Goal: Leave review/rating: Share an evaluation or opinion about a product, service, or content

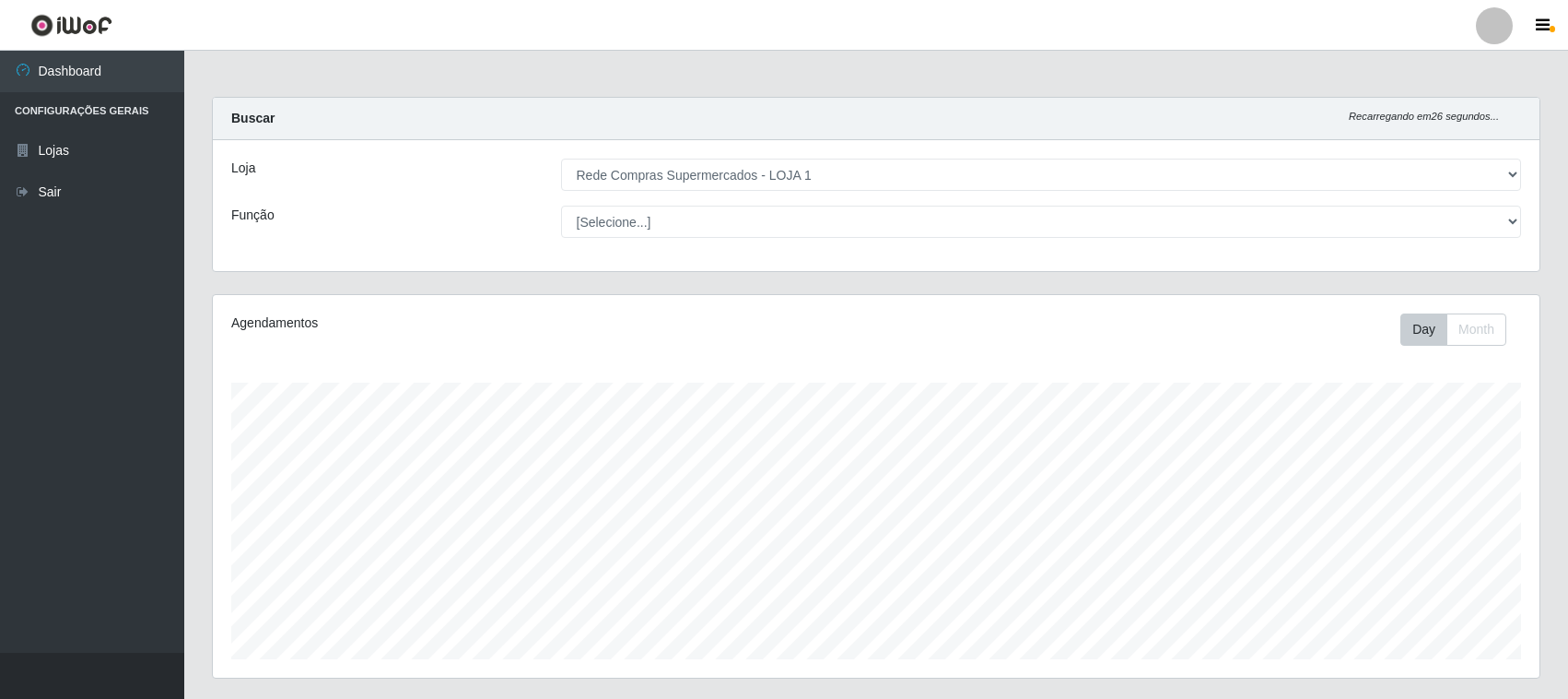
select select "158"
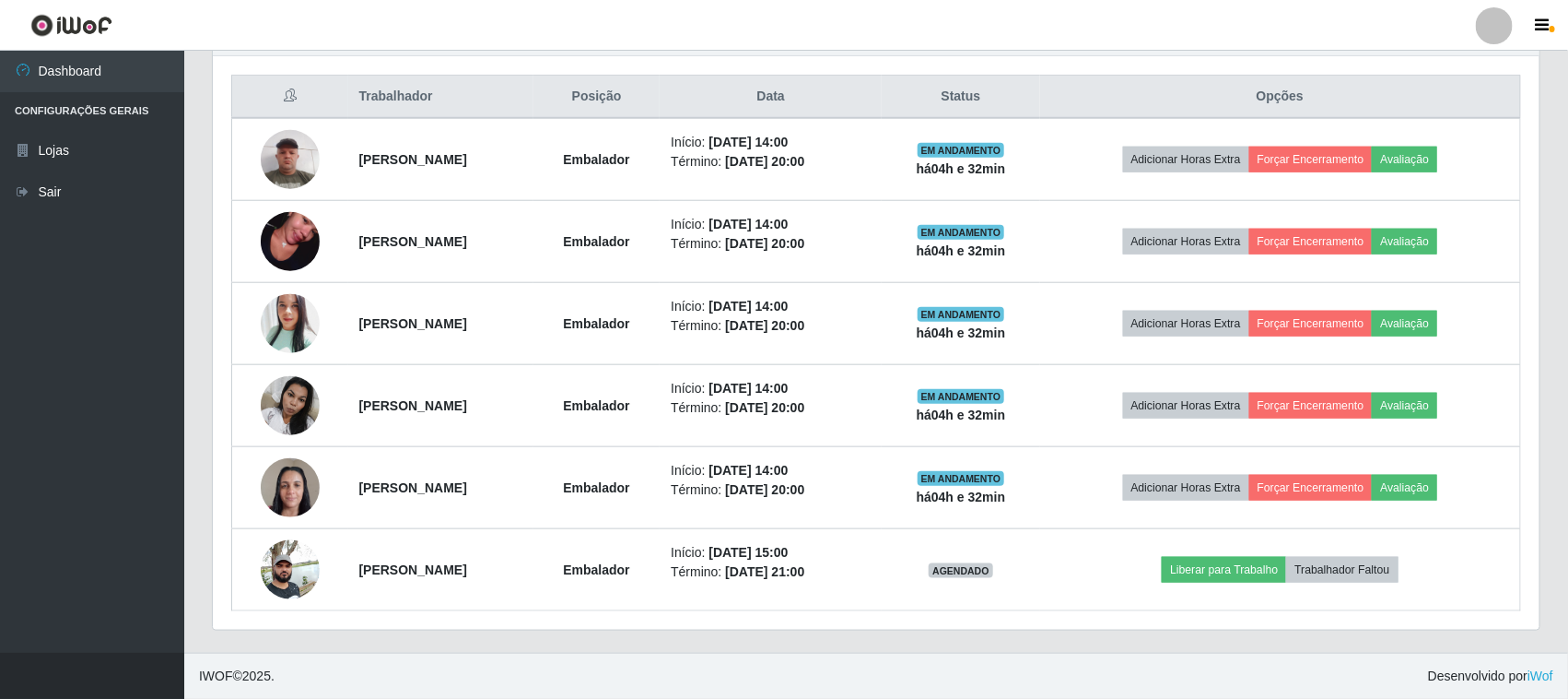
scroll to position [383, 1326]
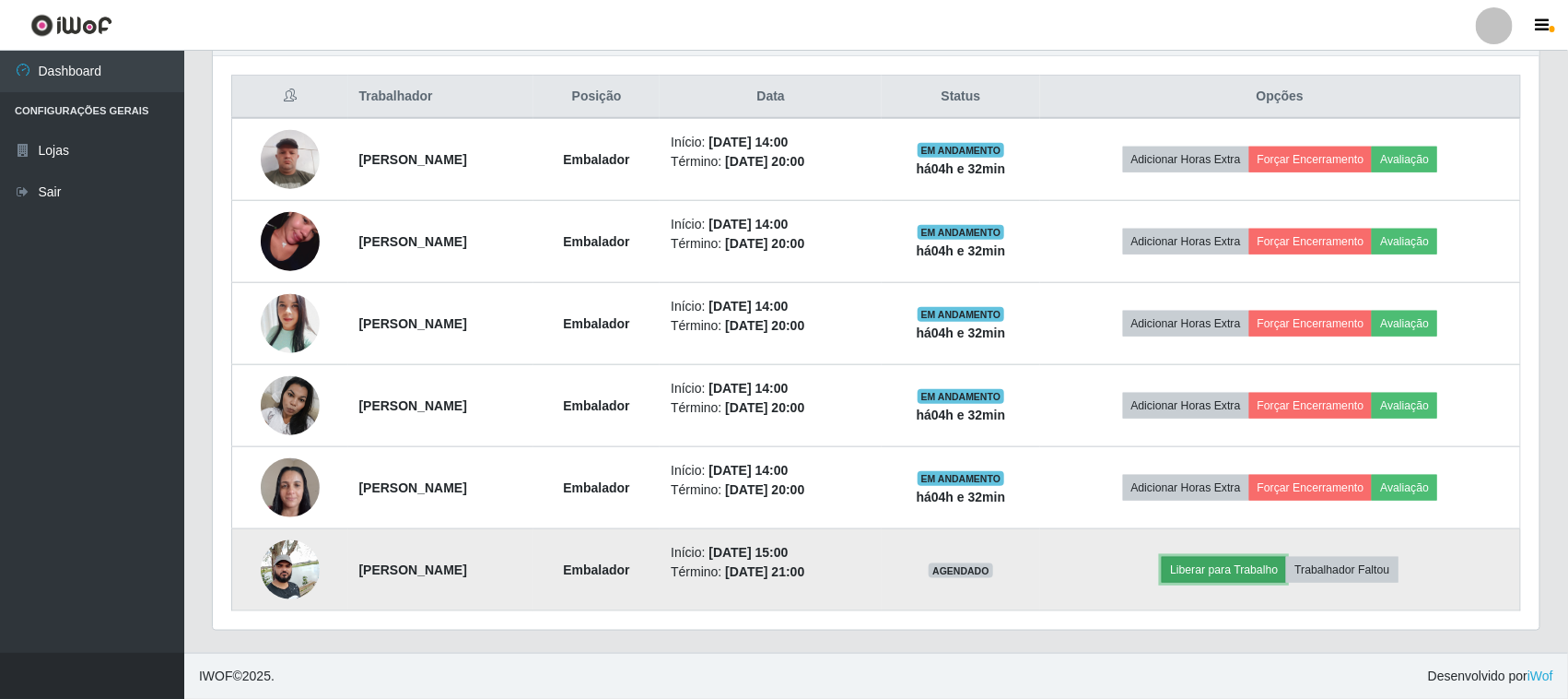
click at [1272, 569] on button "Liberar para Trabalho" at bounding box center [1223, 569] width 125 height 26
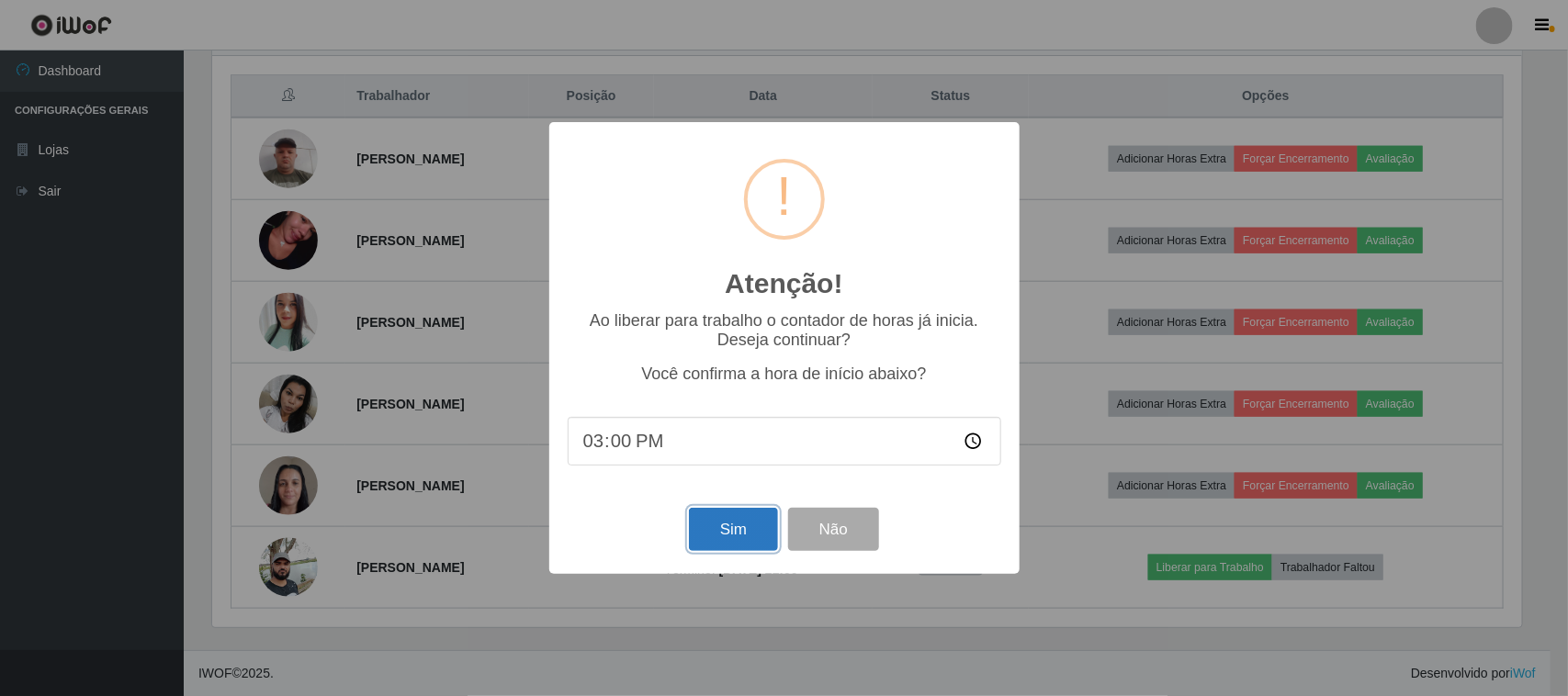
click at [742, 524] on button "Sim" at bounding box center [733, 530] width 89 height 43
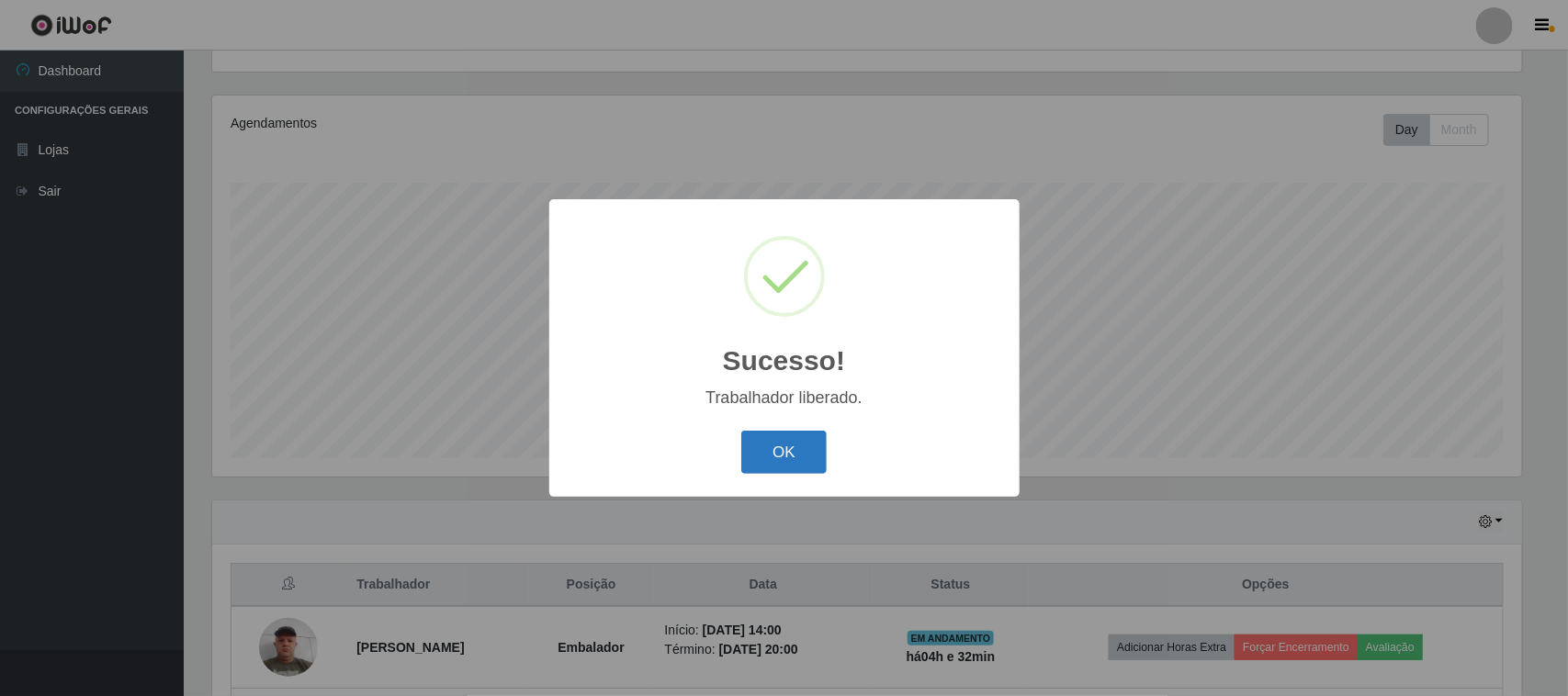
click at [804, 459] on button "OK" at bounding box center [784, 452] width 85 height 43
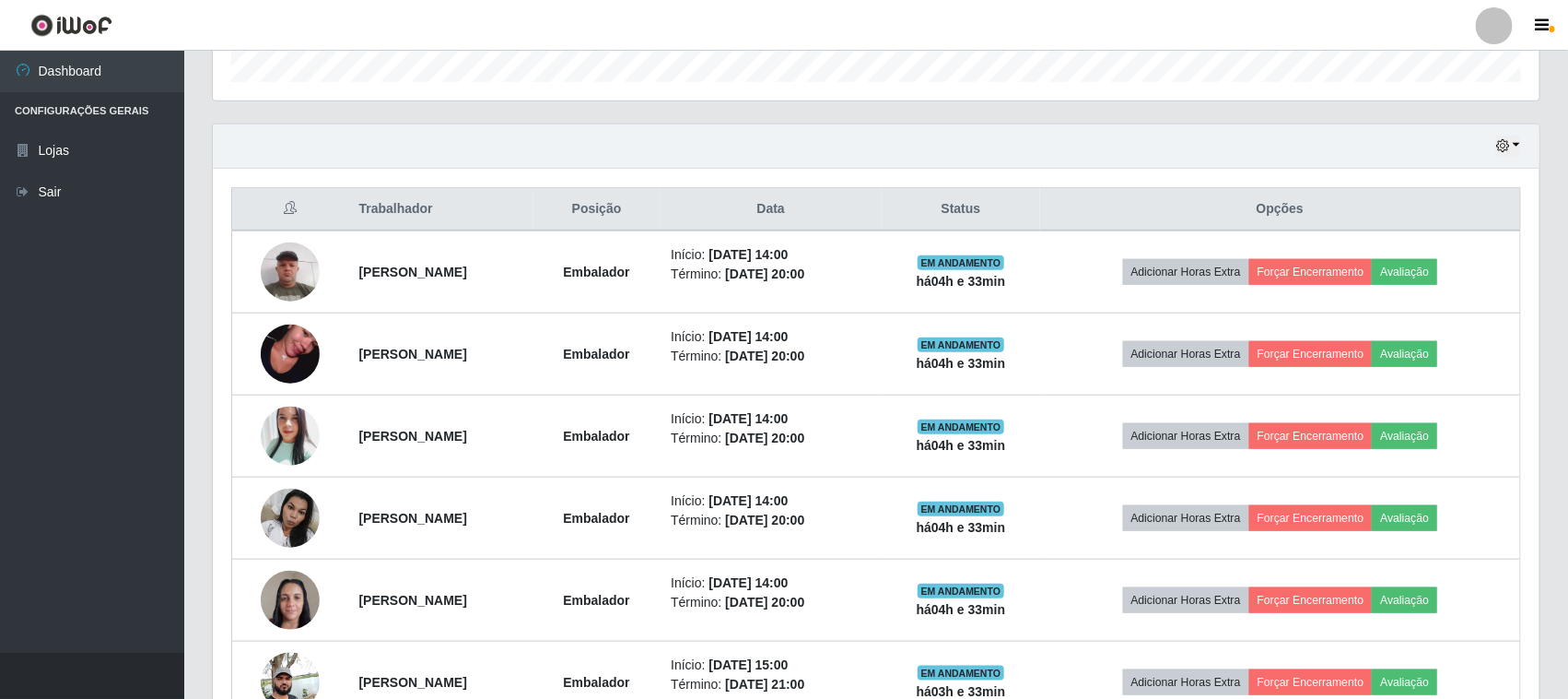
scroll to position [692, 0]
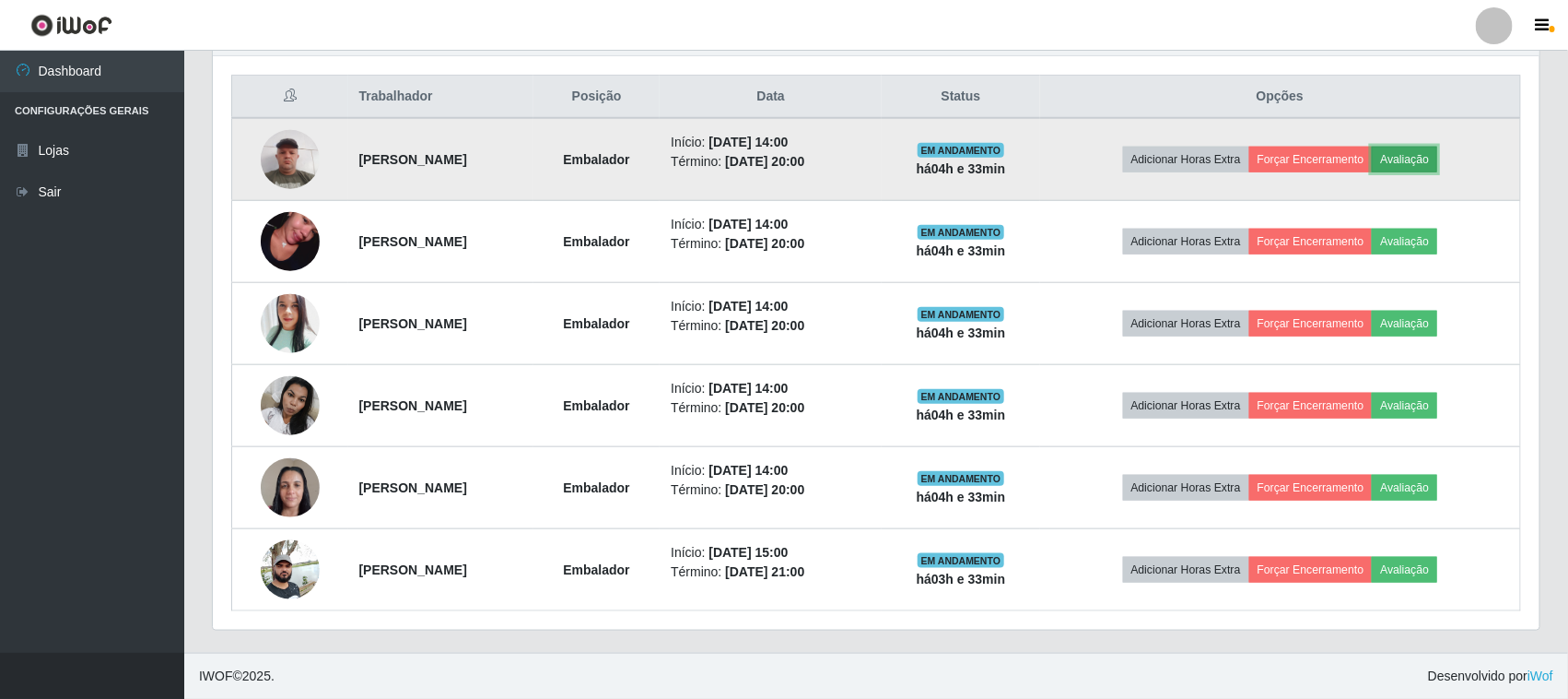
click at [1435, 155] on button "Avaliação" at bounding box center [1404, 159] width 66 height 26
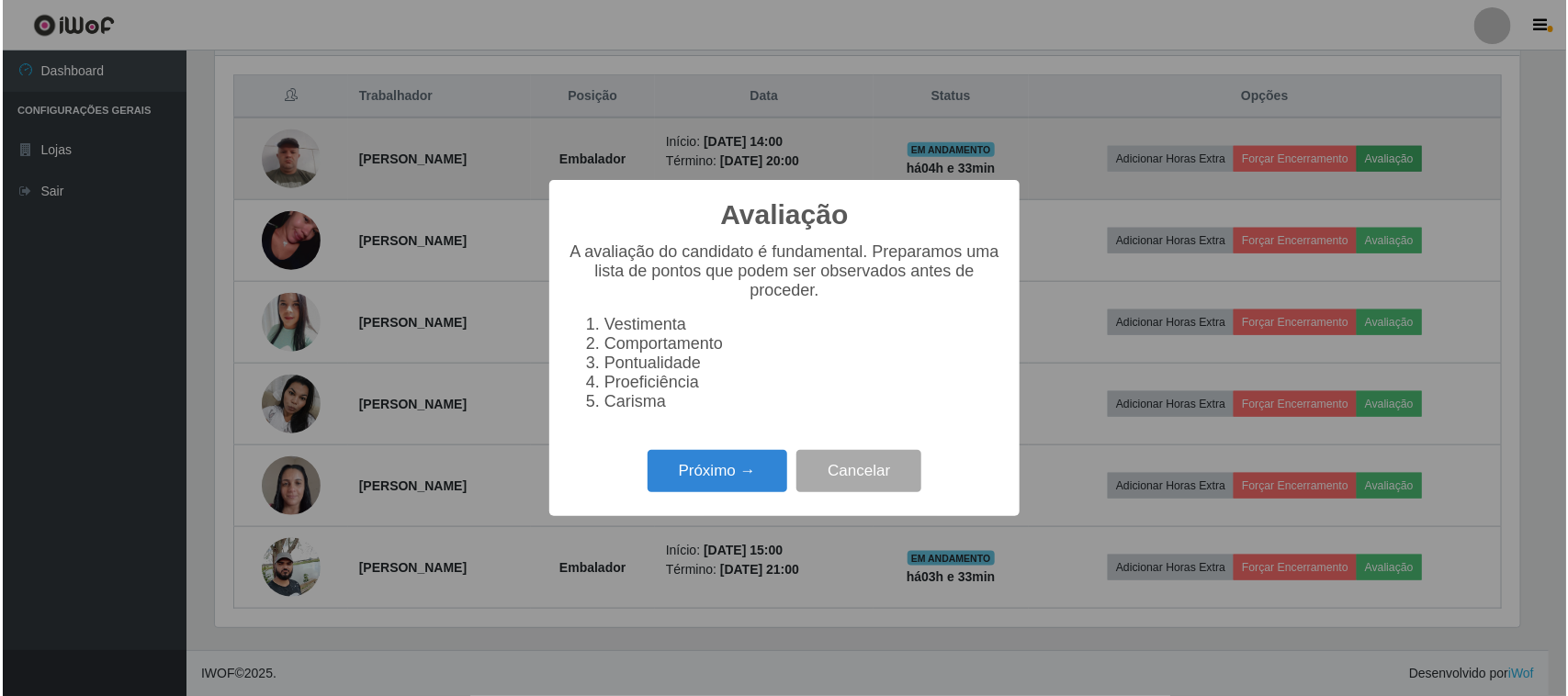
scroll to position [382, 1309]
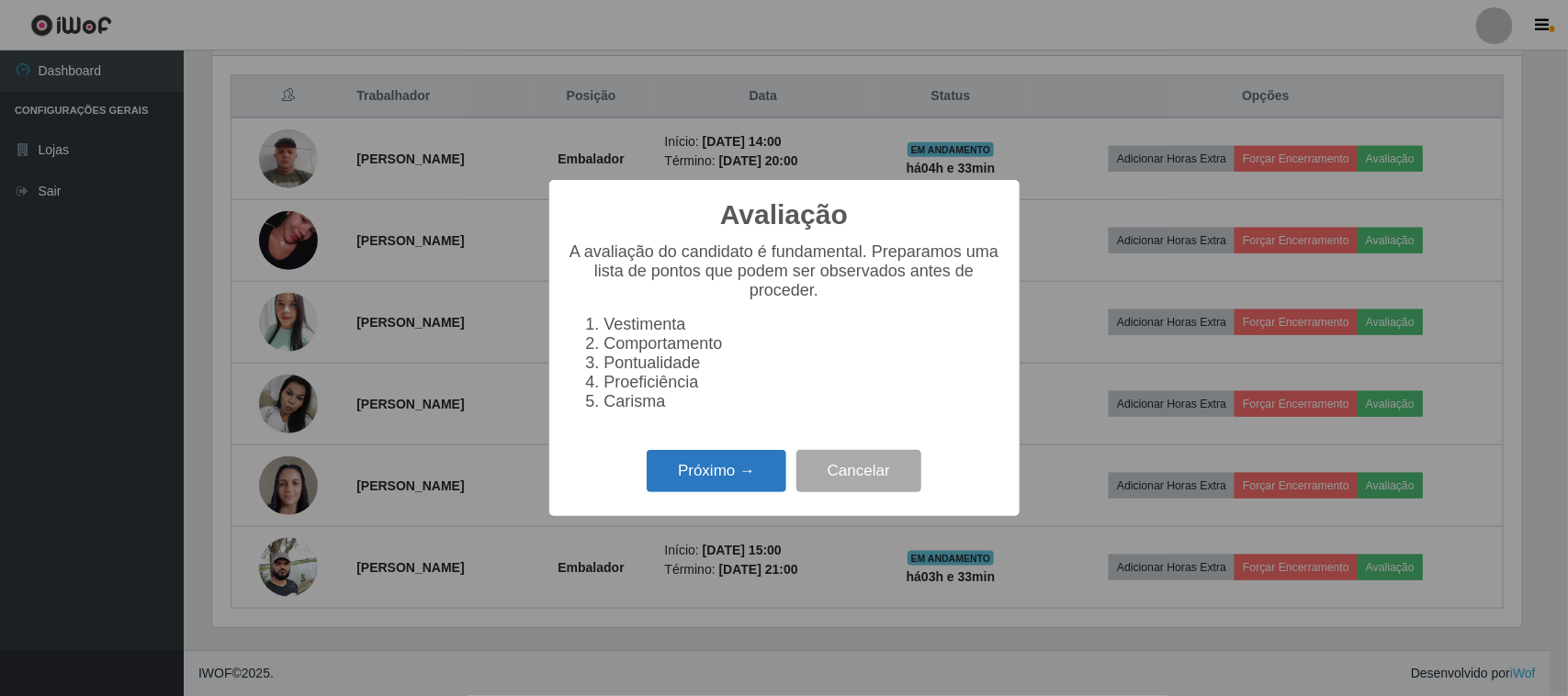
click at [719, 491] on button "Próximo →" at bounding box center [716, 471] width 140 height 43
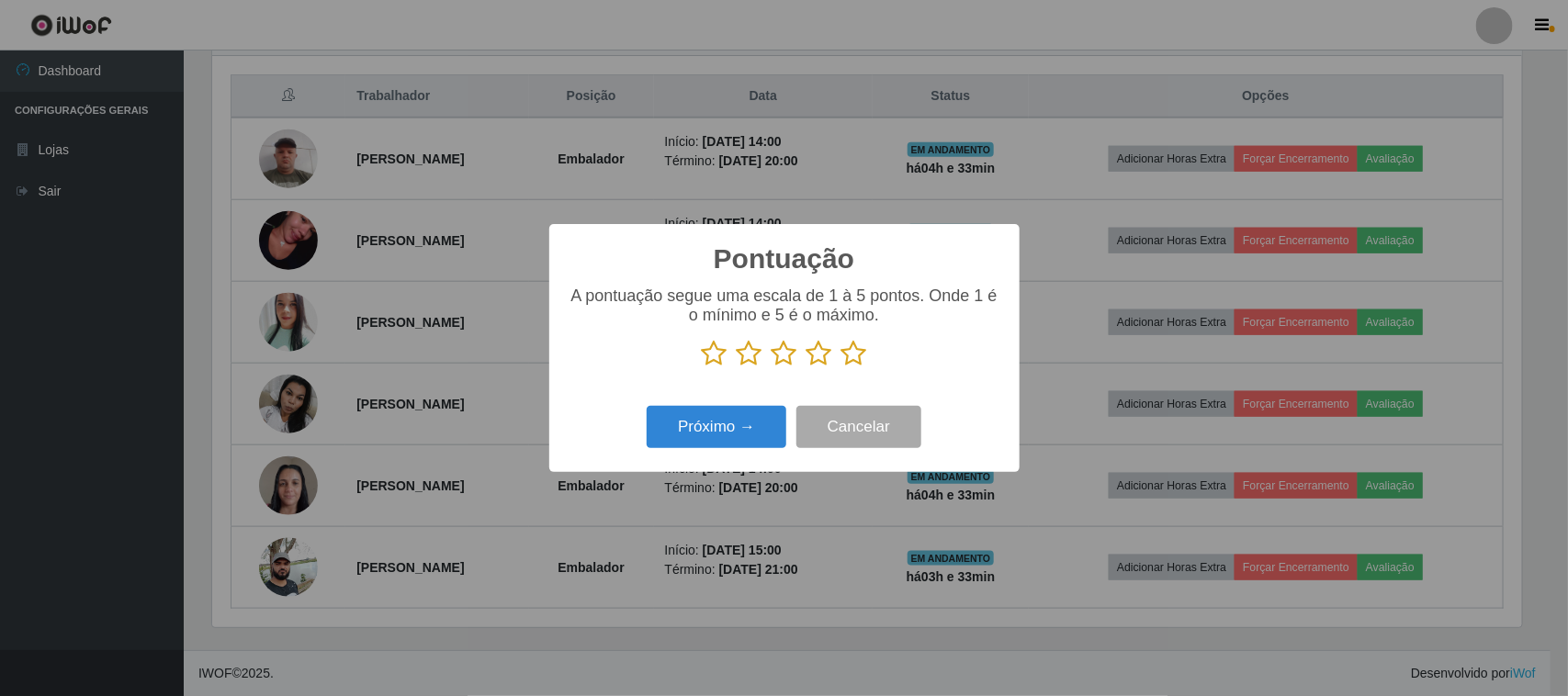
scroll to position [917562, 917087]
click at [849, 361] on icon at bounding box center [854, 353] width 25 height 27
click at [841, 367] on input "radio" at bounding box center [841, 367] width 0 height 0
click at [749, 425] on button "Próximo →" at bounding box center [716, 427] width 140 height 43
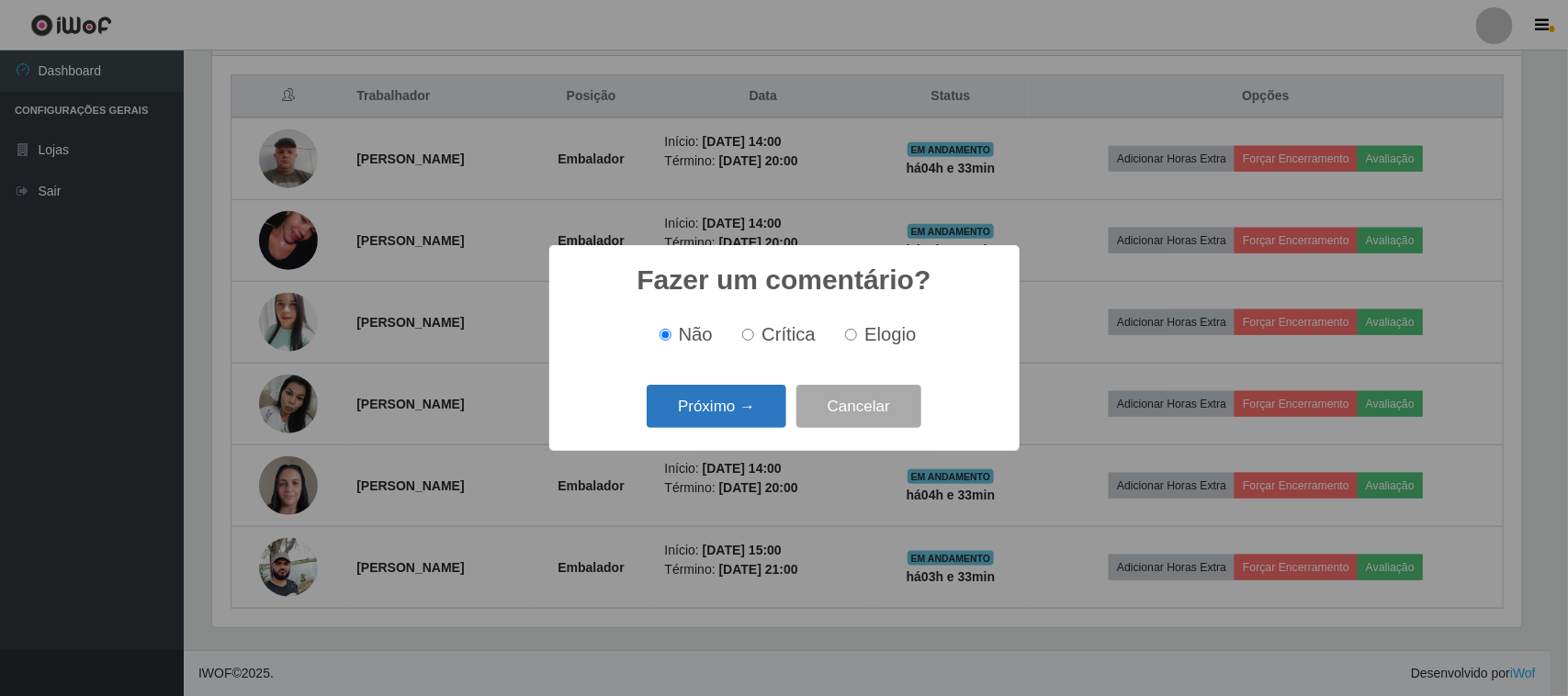
click at [755, 408] on button "Próximo →" at bounding box center [716, 406] width 140 height 43
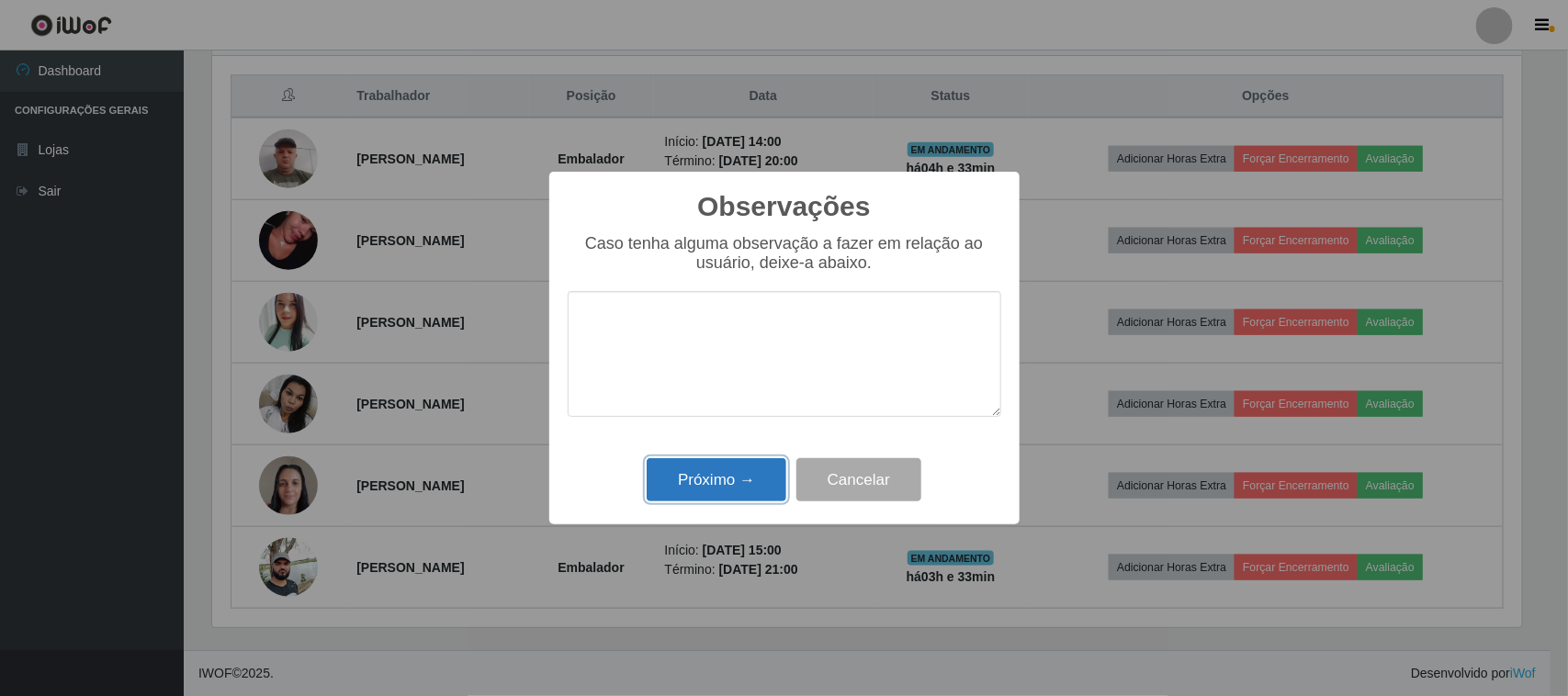
click at [756, 476] on button "Próximo →" at bounding box center [716, 480] width 140 height 43
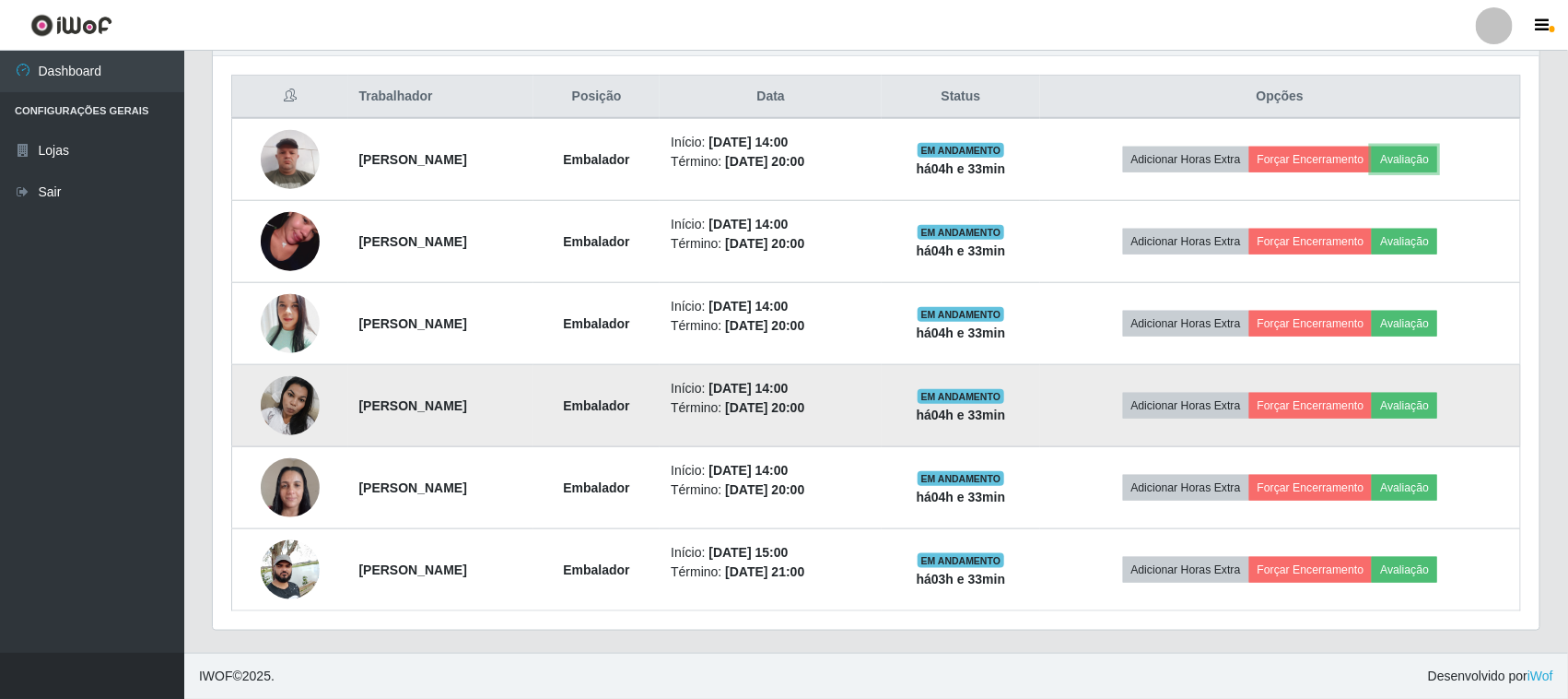
scroll to position [383, 1326]
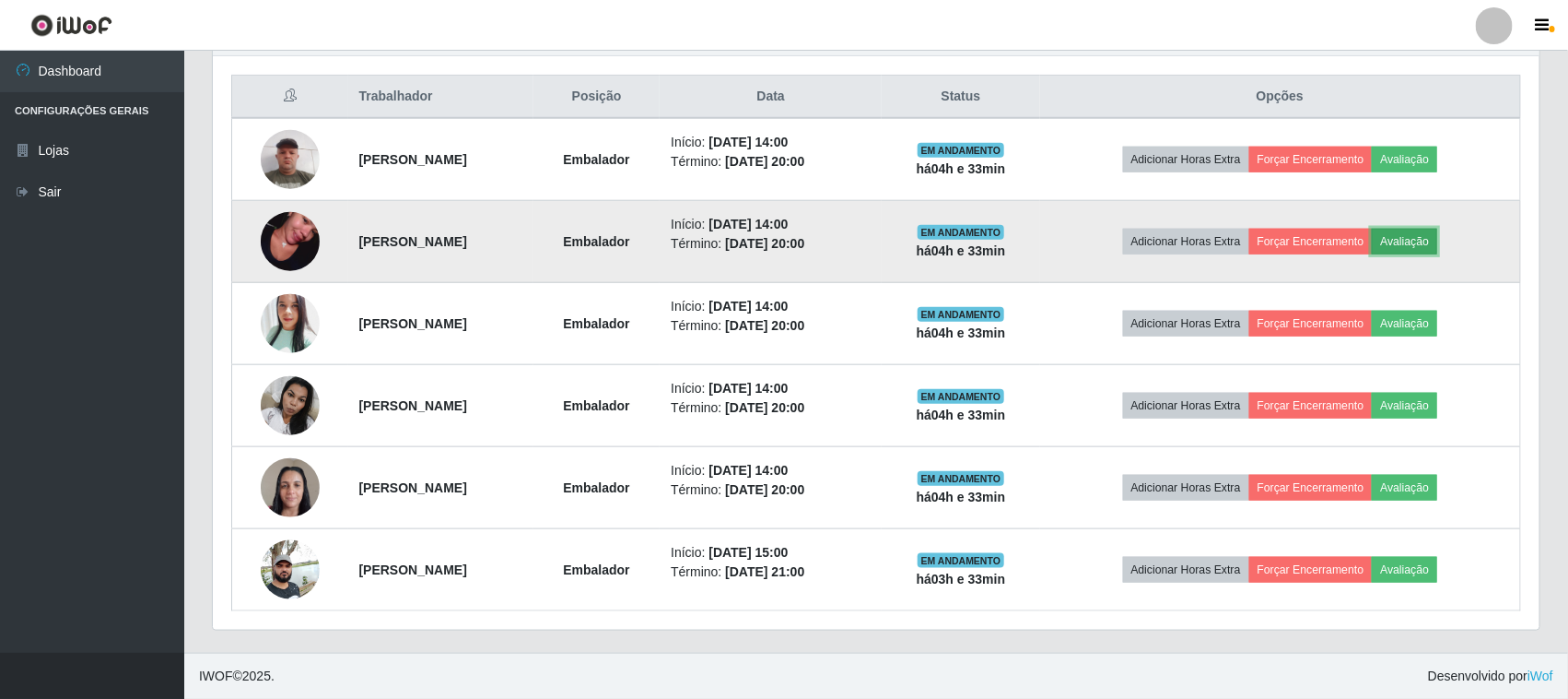
click at [1437, 230] on button "Avaliação" at bounding box center [1404, 242] width 66 height 26
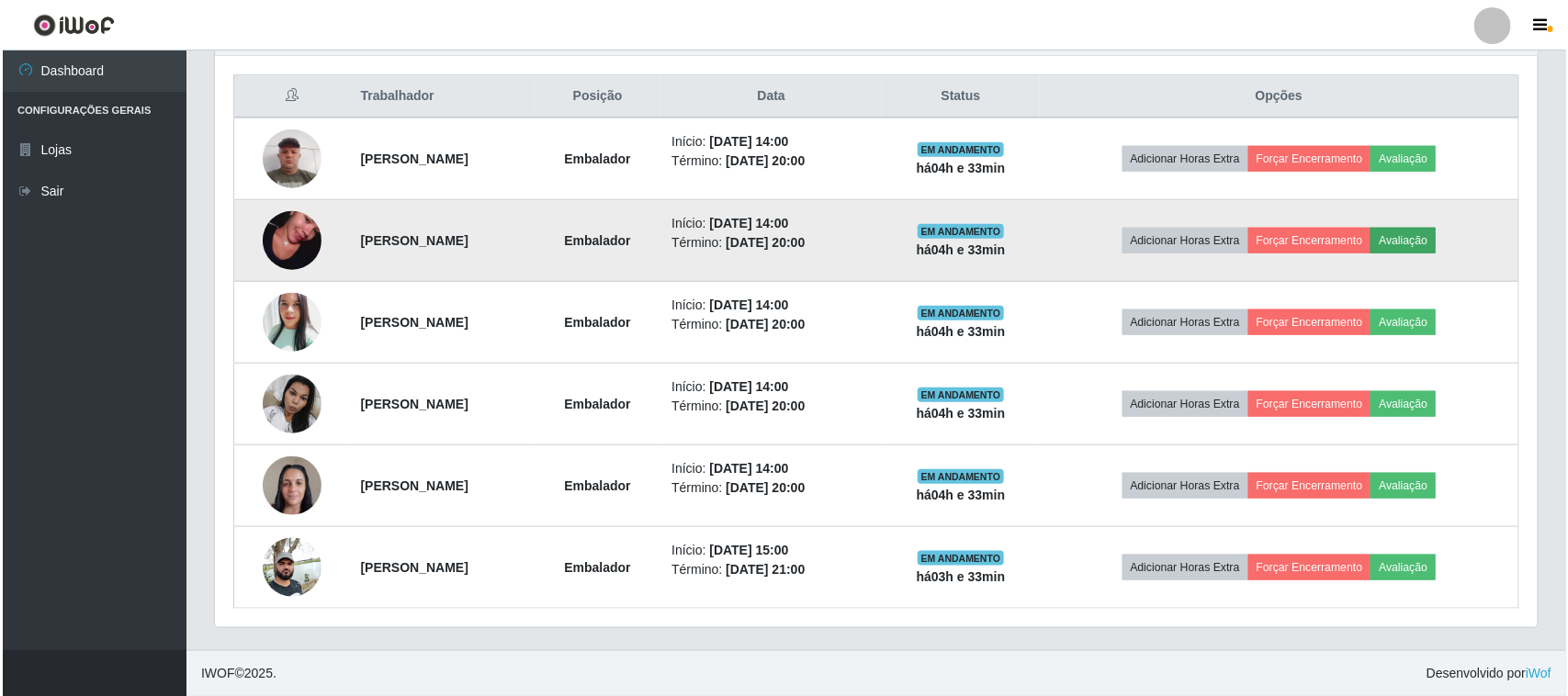
scroll to position [382, 1309]
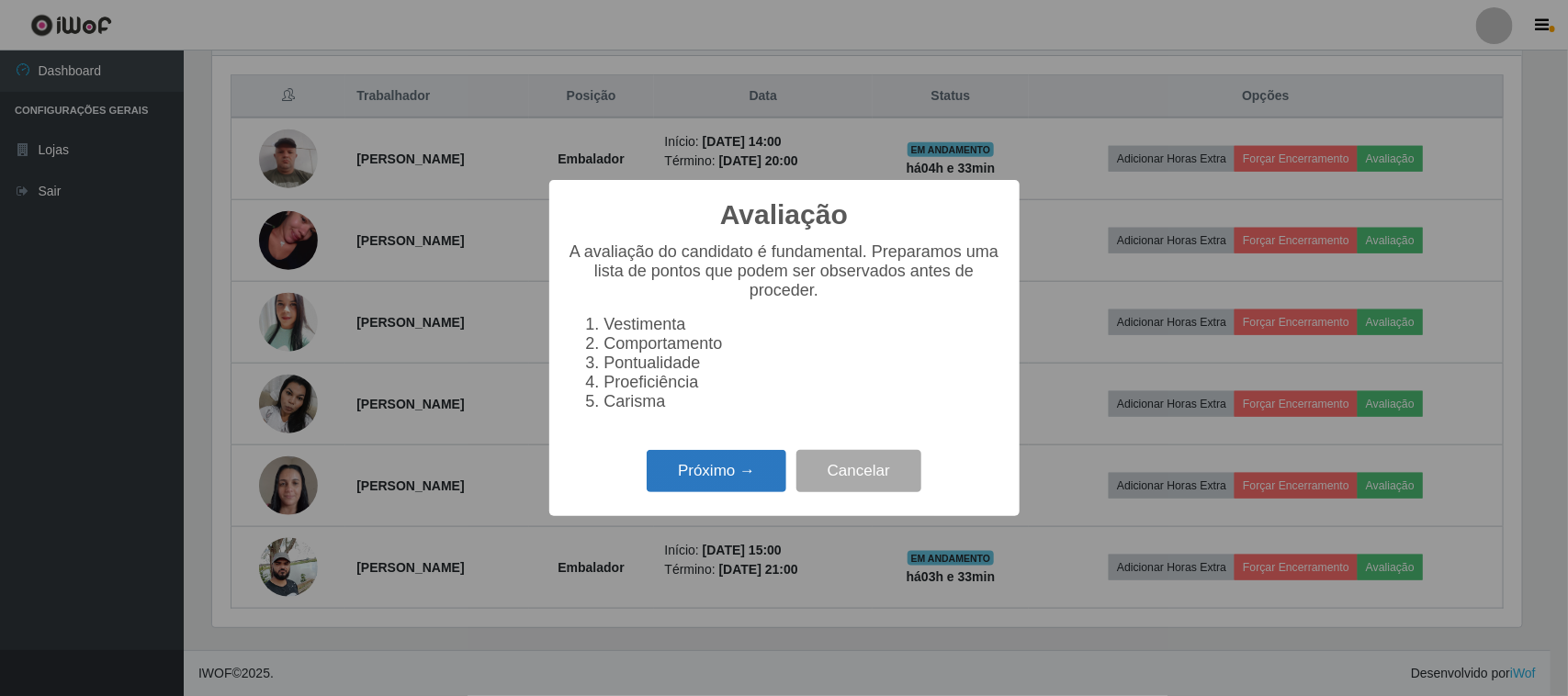
click at [704, 468] on button "Próximo →" at bounding box center [716, 471] width 140 height 43
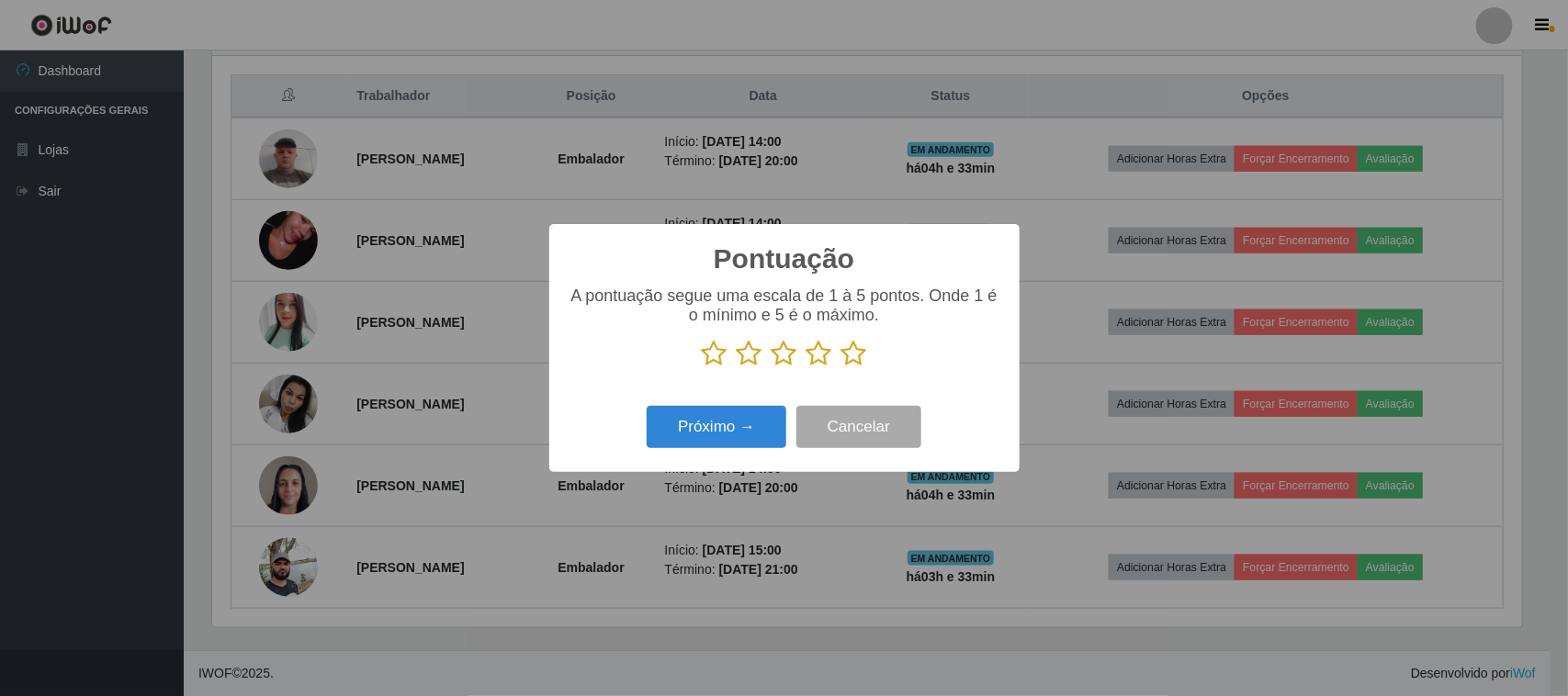
click at [848, 350] on icon at bounding box center [854, 353] width 25 height 27
click at [841, 367] on input "radio" at bounding box center [841, 367] width 0 height 0
click at [778, 418] on button "Próximo →" at bounding box center [716, 427] width 140 height 43
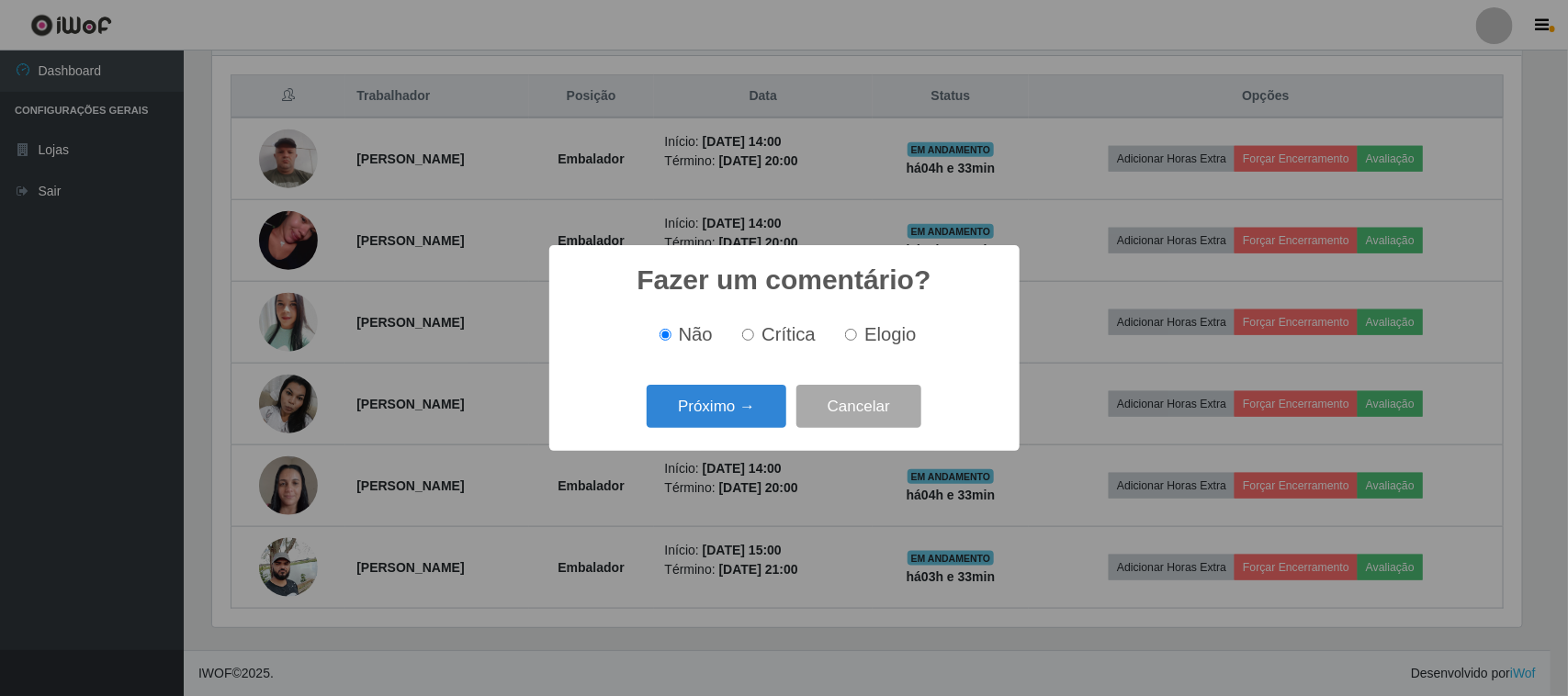
click at [778, 418] on button "Próximo →" at bounding box center [716, 406] width 140 height 43
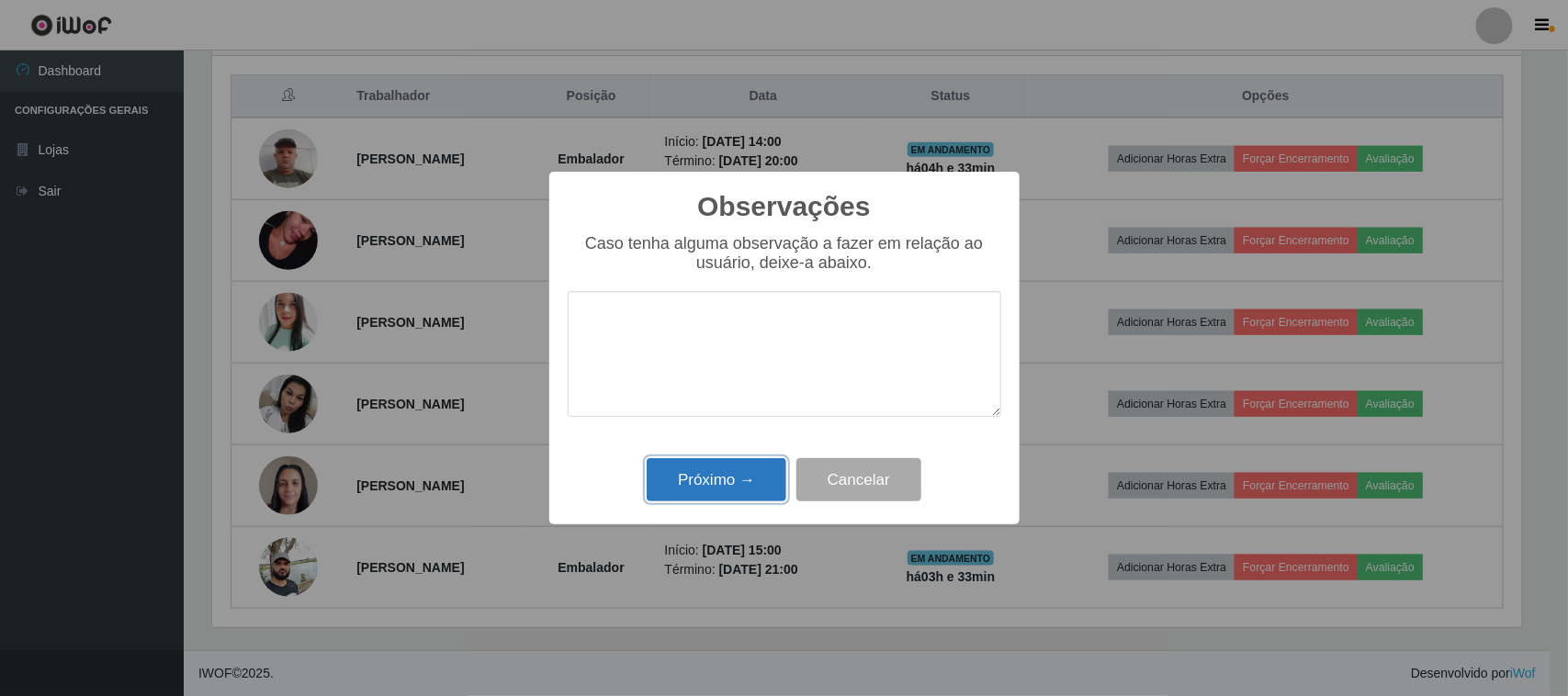
click at [740, 479] on button "Próximo →" at bounding box center [716, 480] width 140 height 43
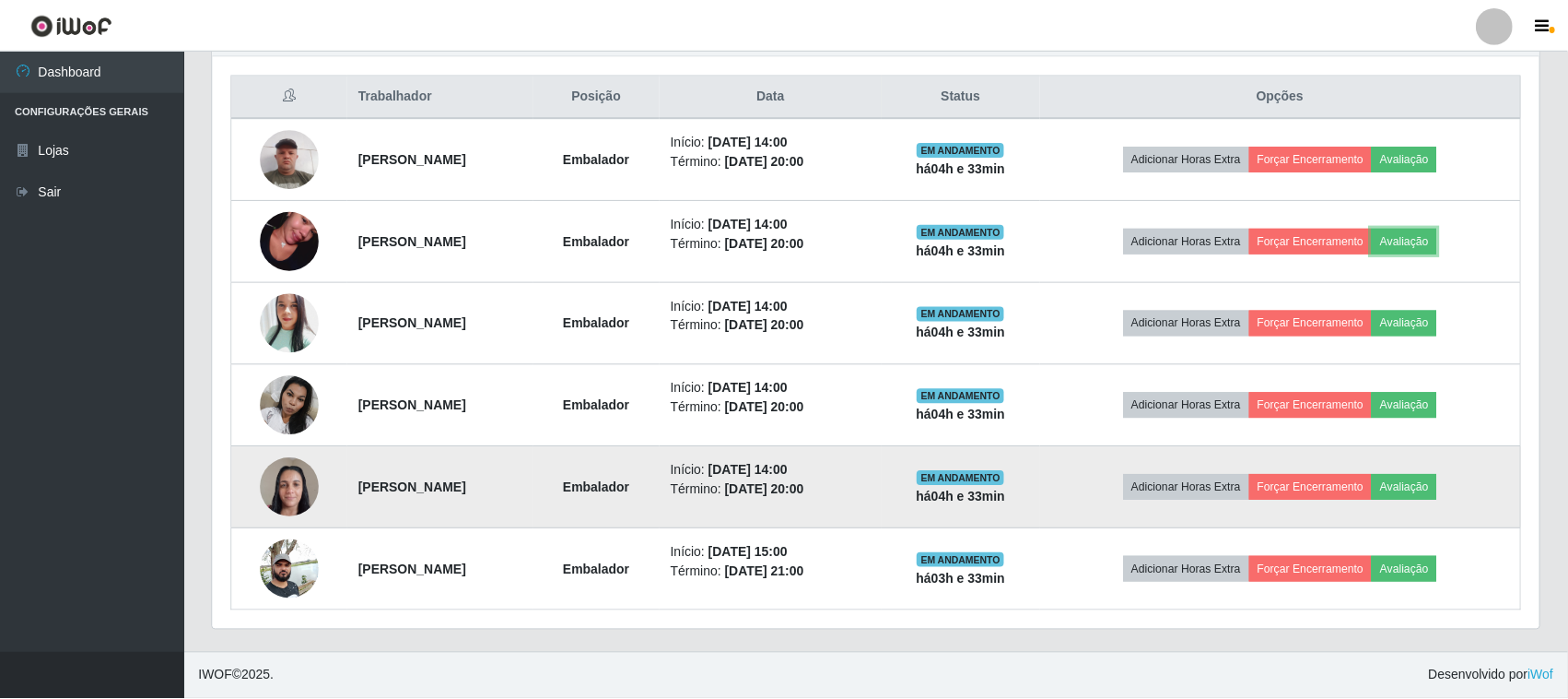
scroll to position [383, 1326]
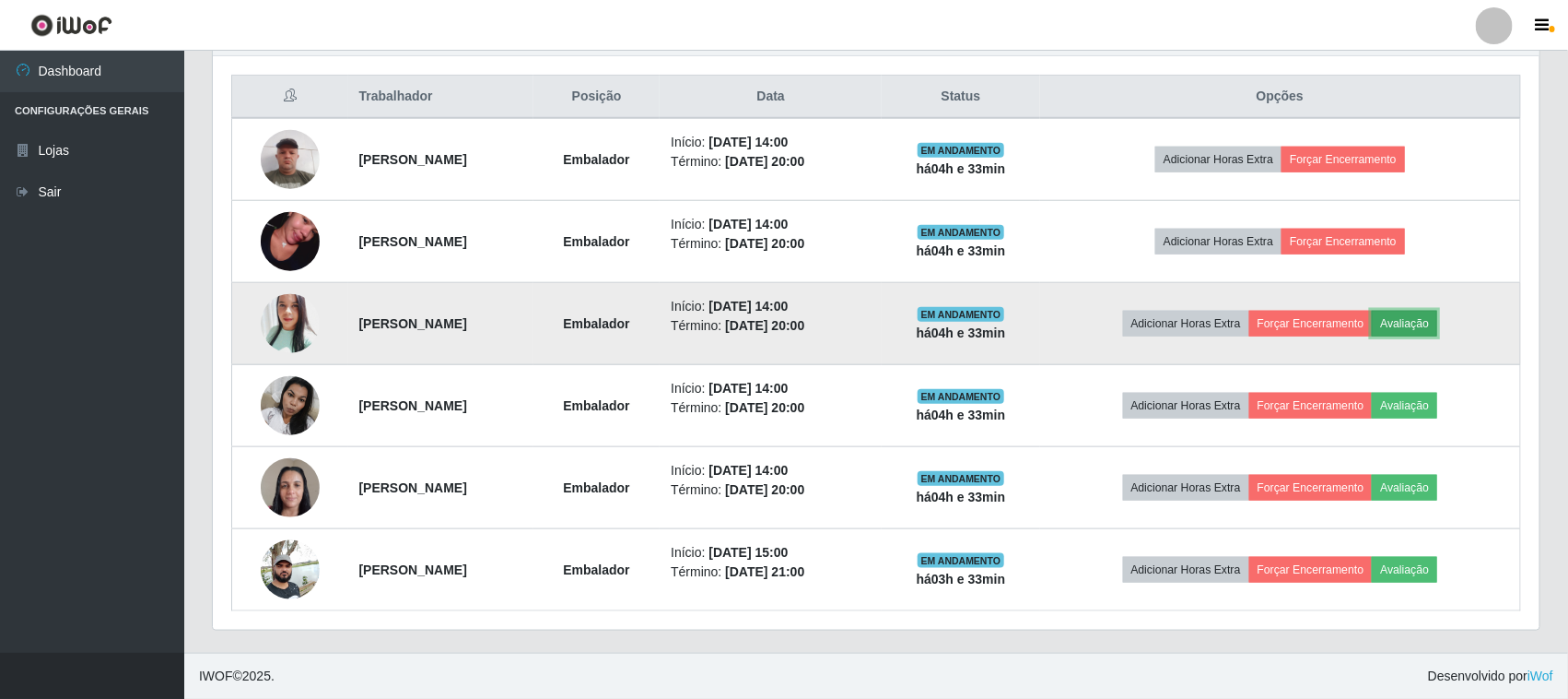
click at [1432, 320] on button "Avaliação" at bounding box center [1404, 323] width 66 height 26
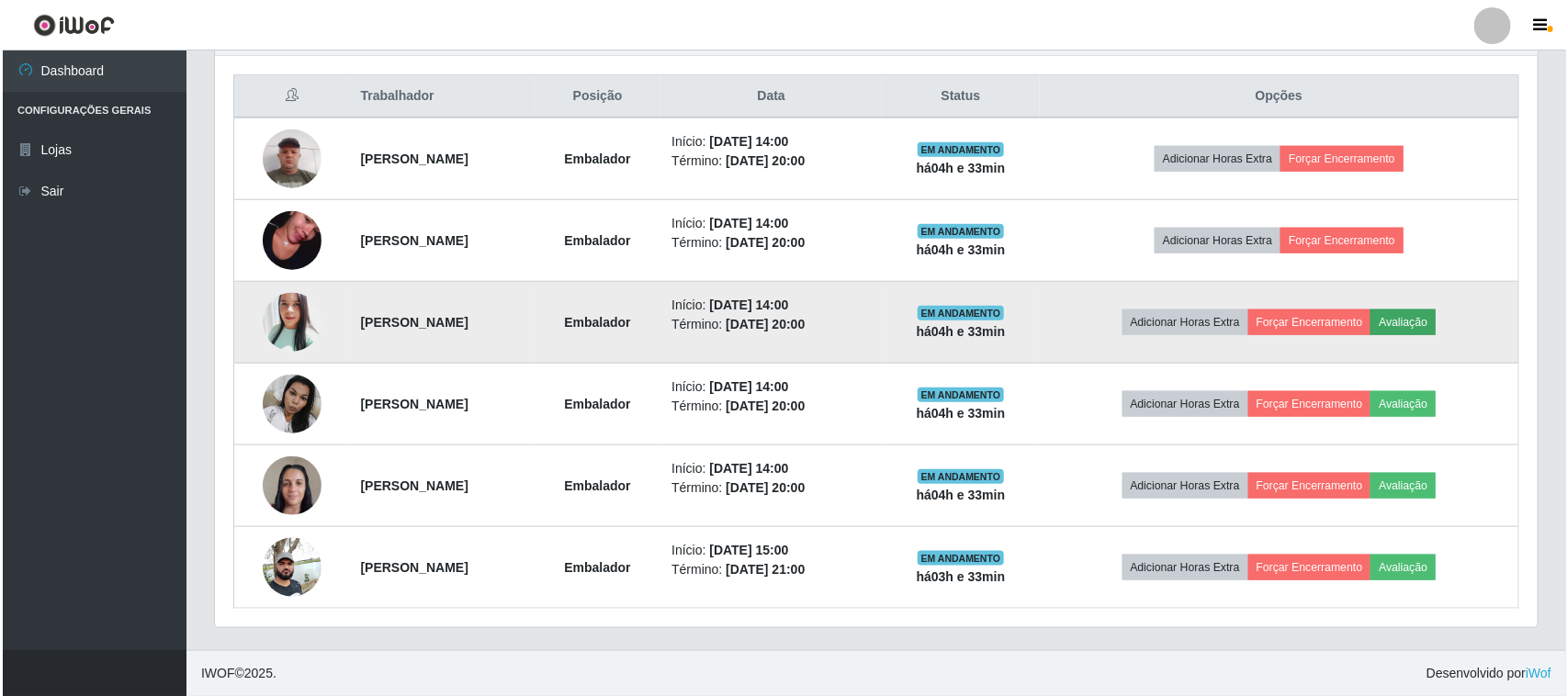
scroll to position [382, 1309]
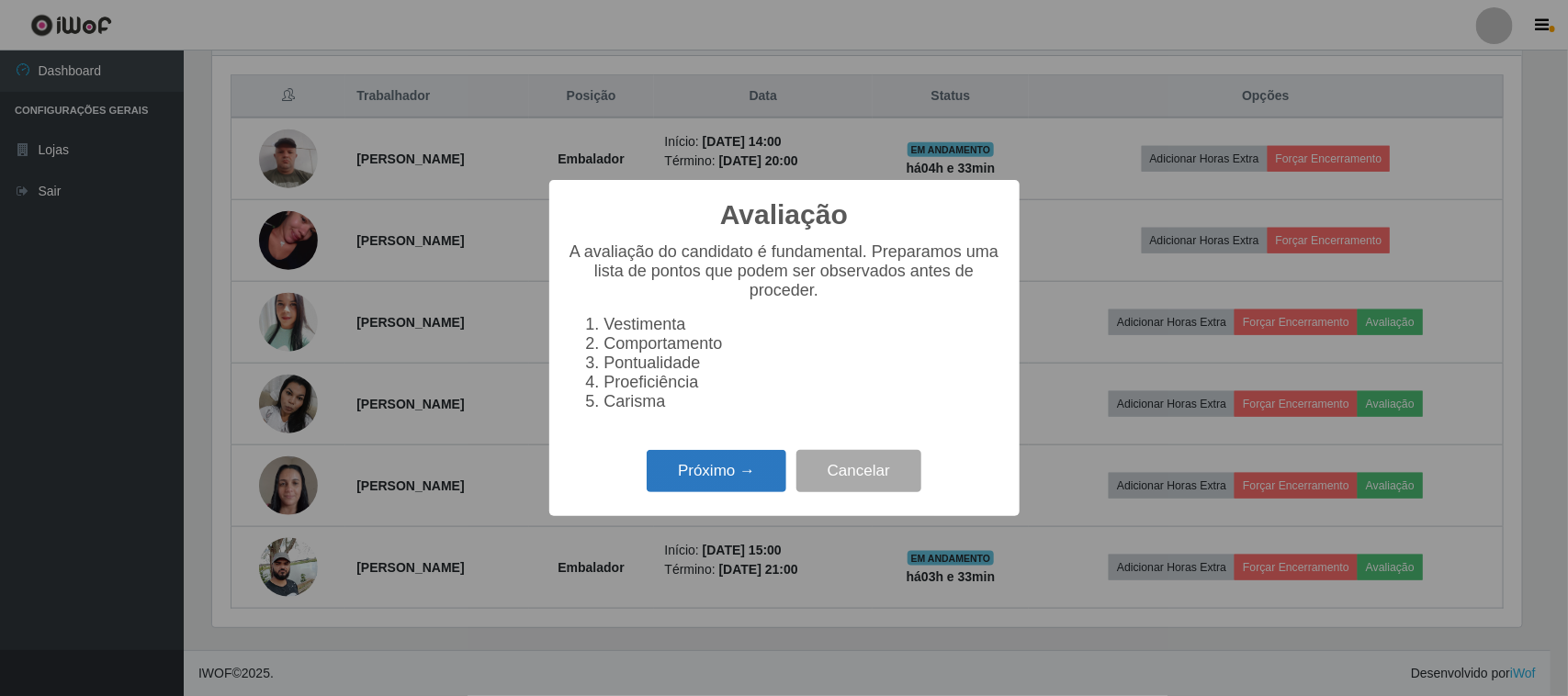
click at [682, 462] on button "Próximo →" at bounding box center [716, 471] width 140 height 43
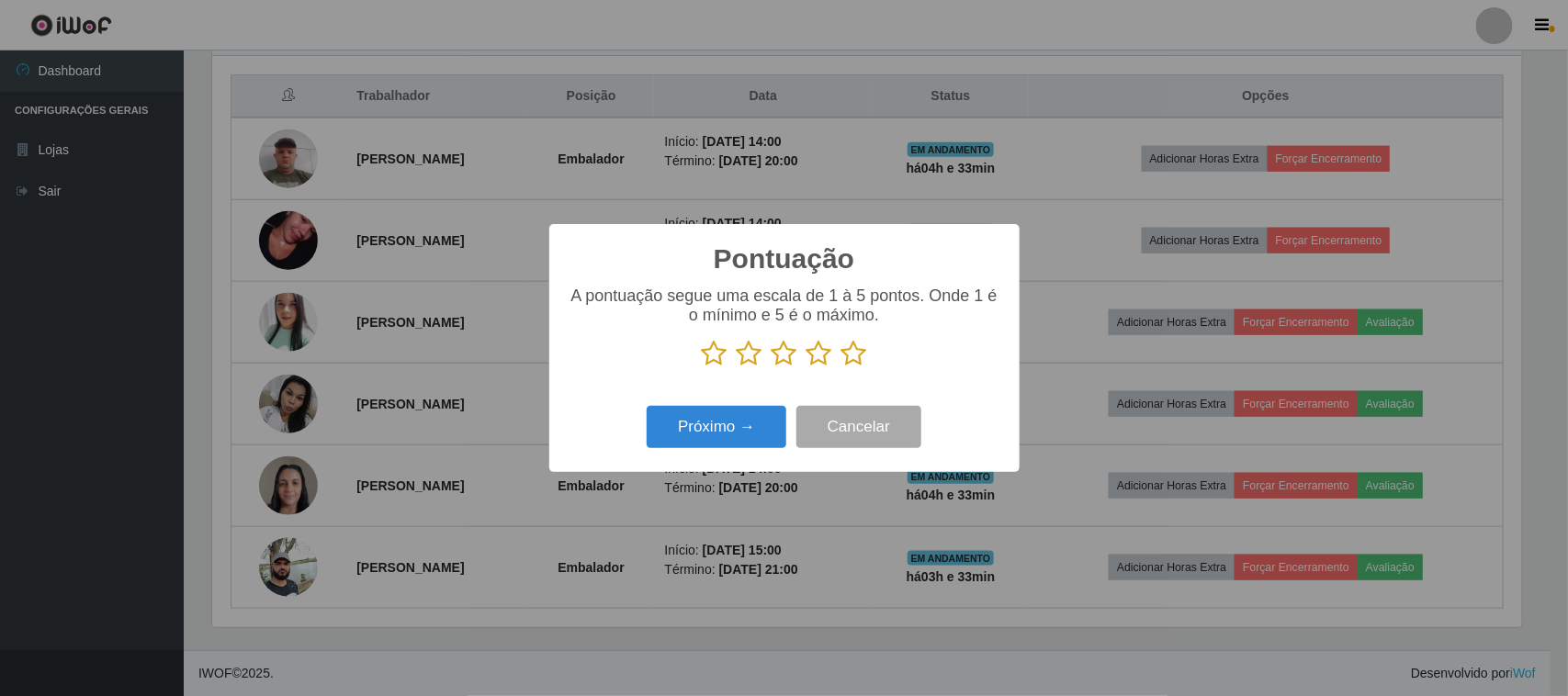
click at [847, 367] on icon at bounding box center [854, 353] width 25 height 27
click at [841, 367] on input "radio" at bounding box center [841, 367] width 0 height 0
click at [749, 423] on button "Próximo →" at bounding box center [716, 427] width 140 height 43
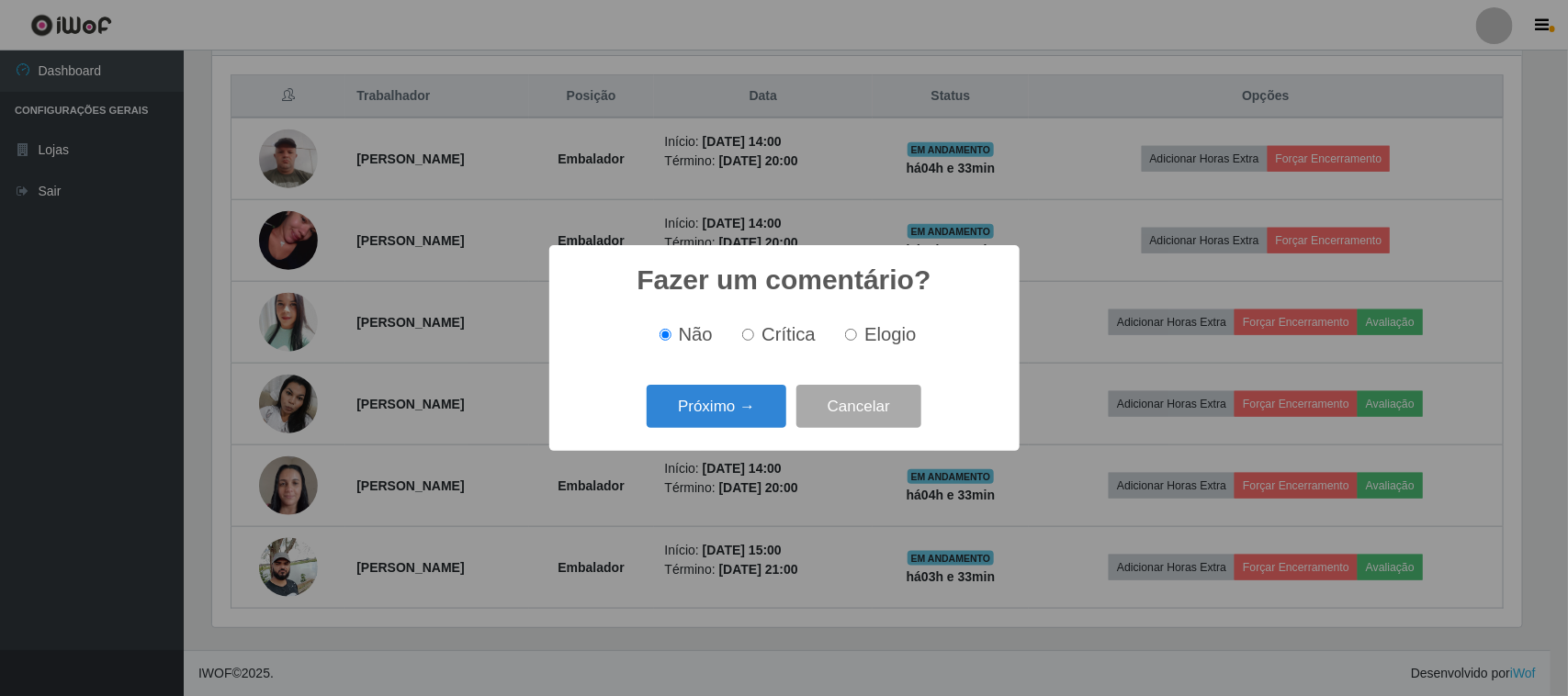
click at [749, 423] on button "Próximo →" at bounding box center [716, 406] width 140 height 43
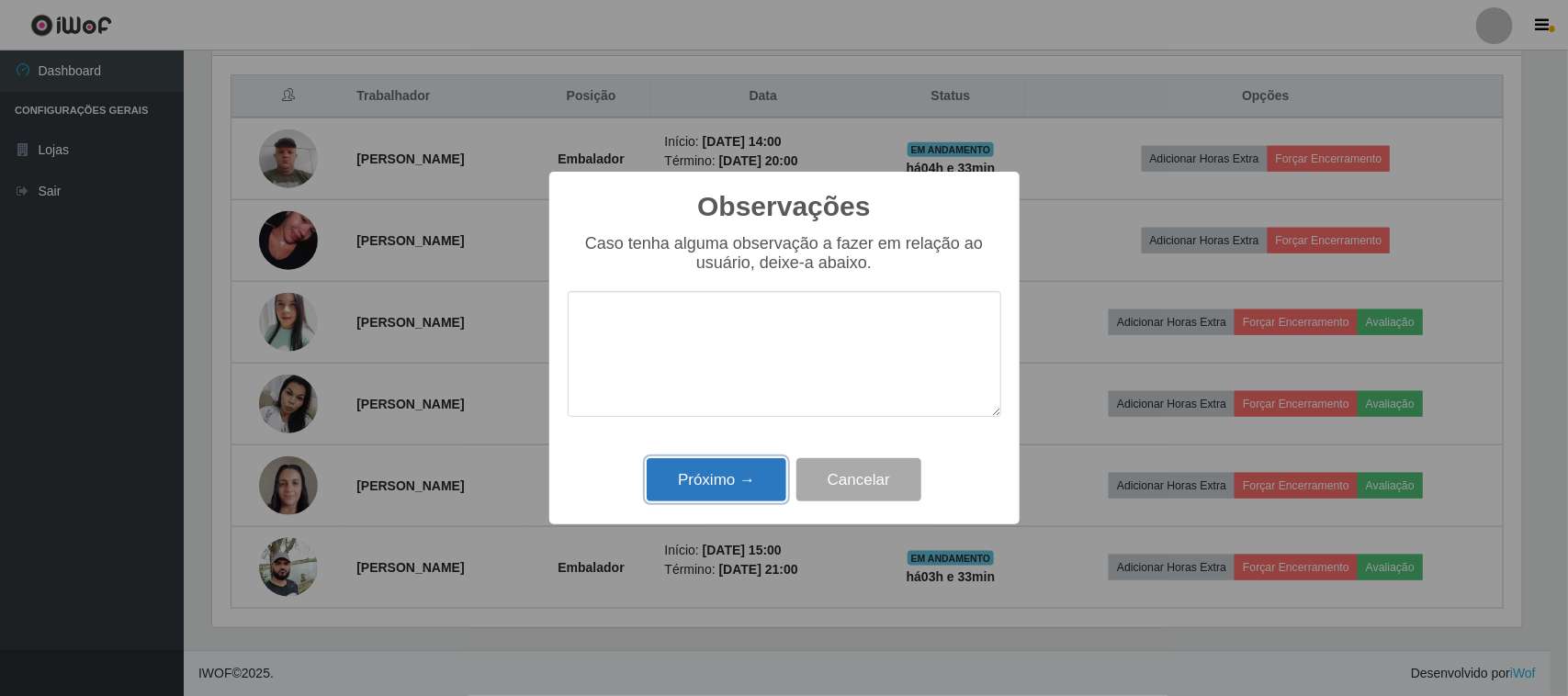
click at [731, 479] on button "Próximo →" at bounding box center [716, 480] width 140 height 43
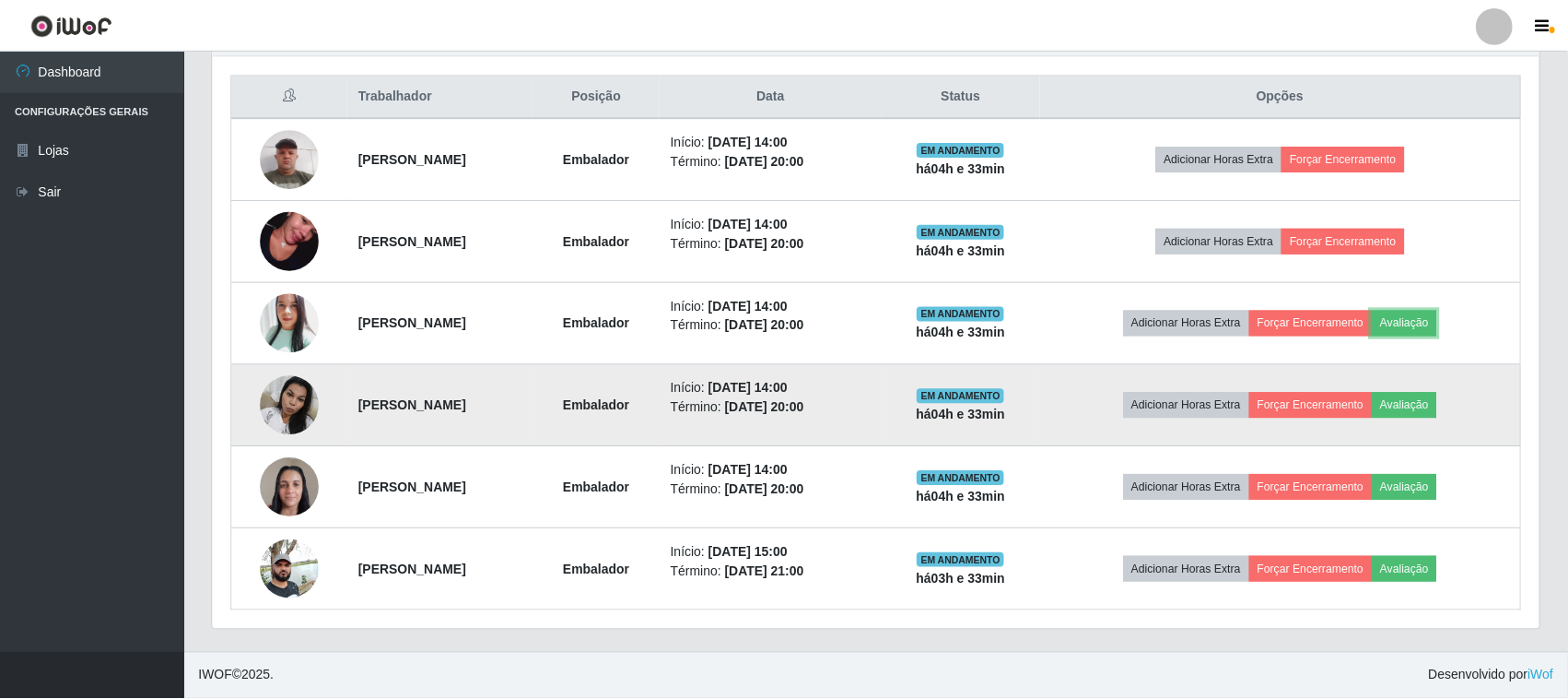
scroll to position [383, 1326]
click at [1428, 406] on button "Avaliação" at bounding box center [1404, 405] width 66 height 26
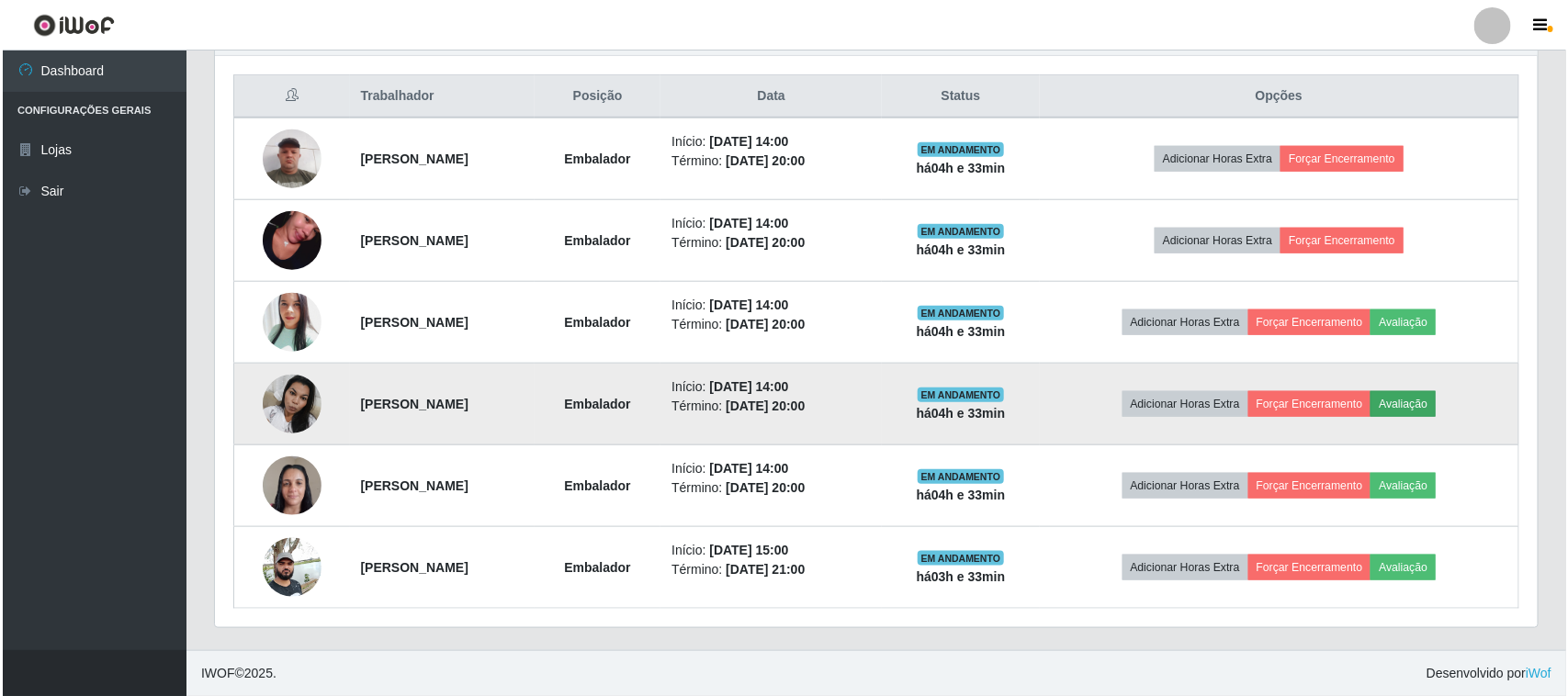
scroll to position [382, 1309]
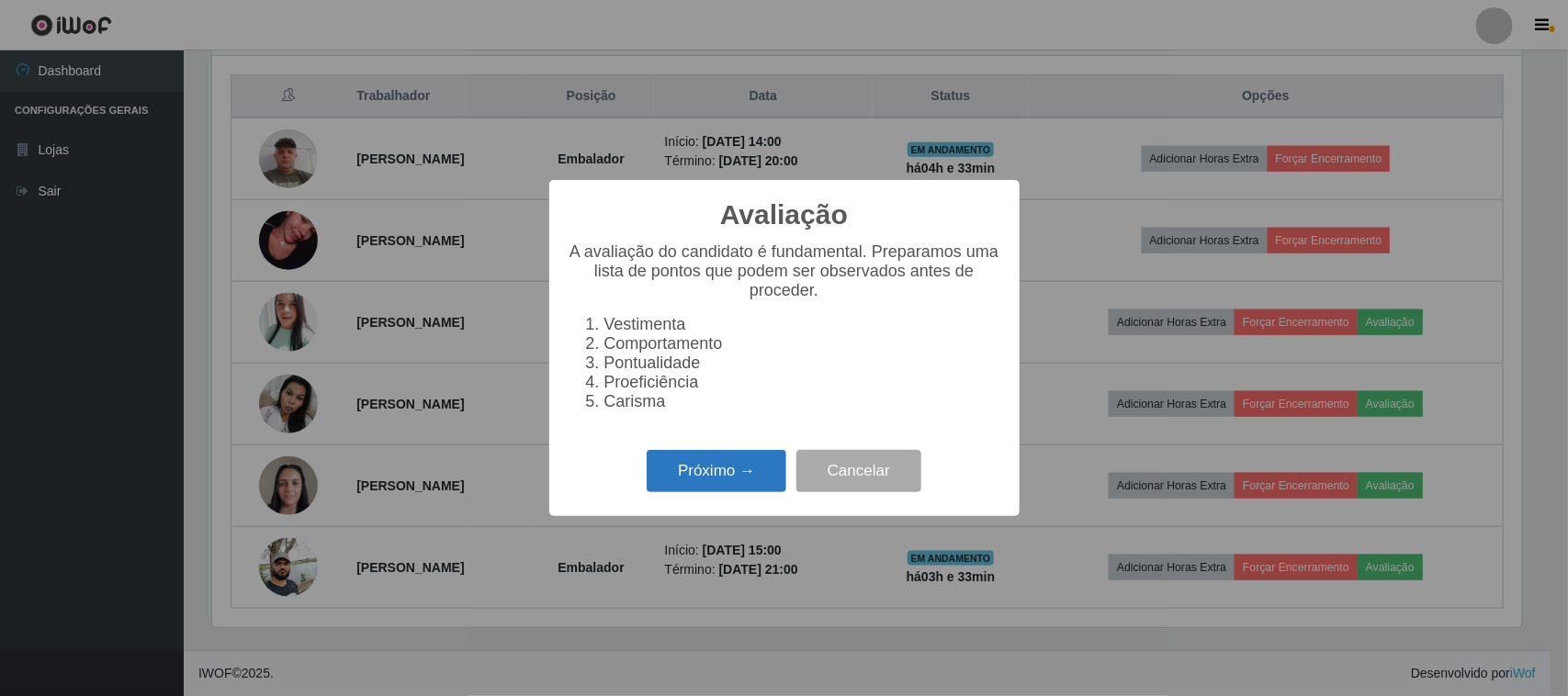
click at [736, 464] on button "Próximo →" at bounding box center [716, 471] width 140 height 43
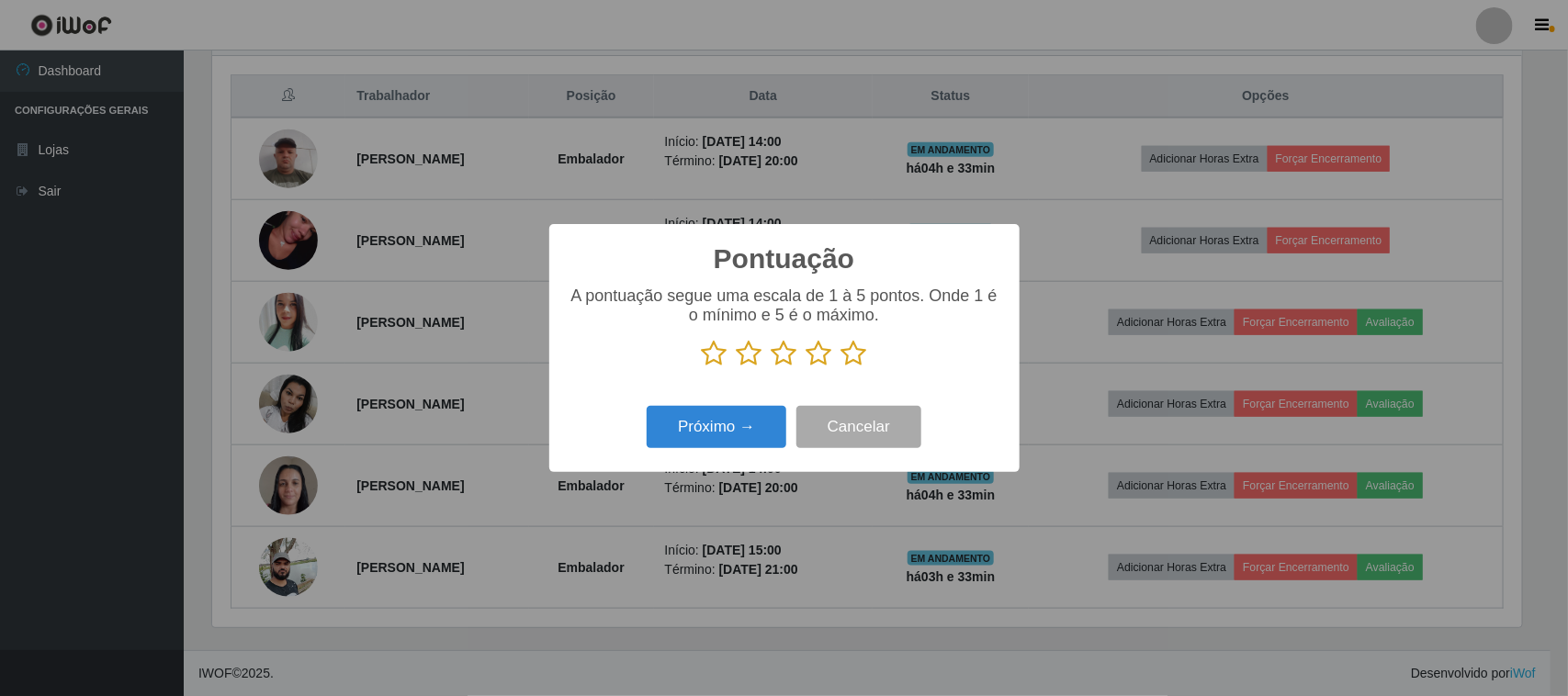
click at [855, 362] on icon at bounding box center [854, 353] width 25 height 27
click at [841, 367] on input "radio" at bounding box center [841, 367] width 0 height 0
click at [775, 428] on button "Próximo →" at bounding box center [716, 427] width 140 height 43
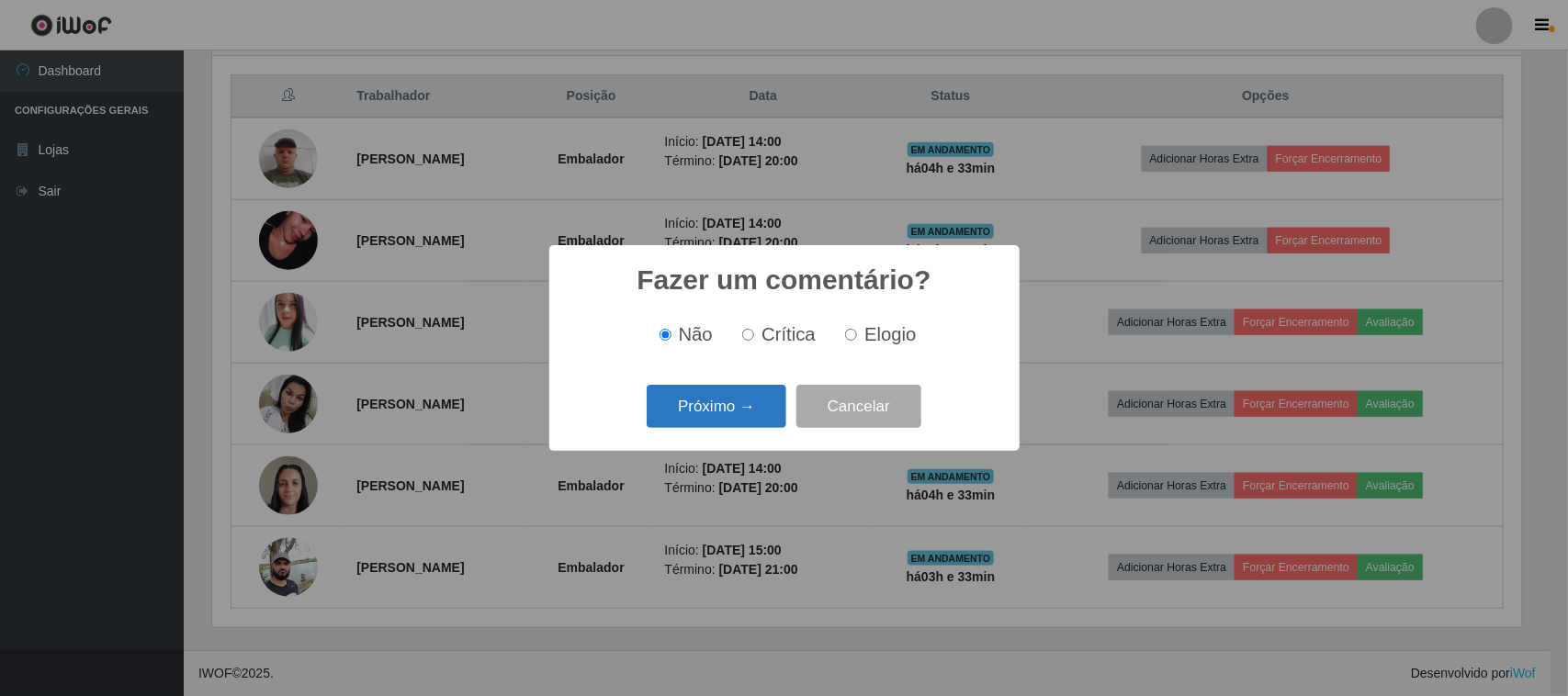
click at [765, 397] on button "Próximo →" at bounding box center [716, 406] width 140 height 43
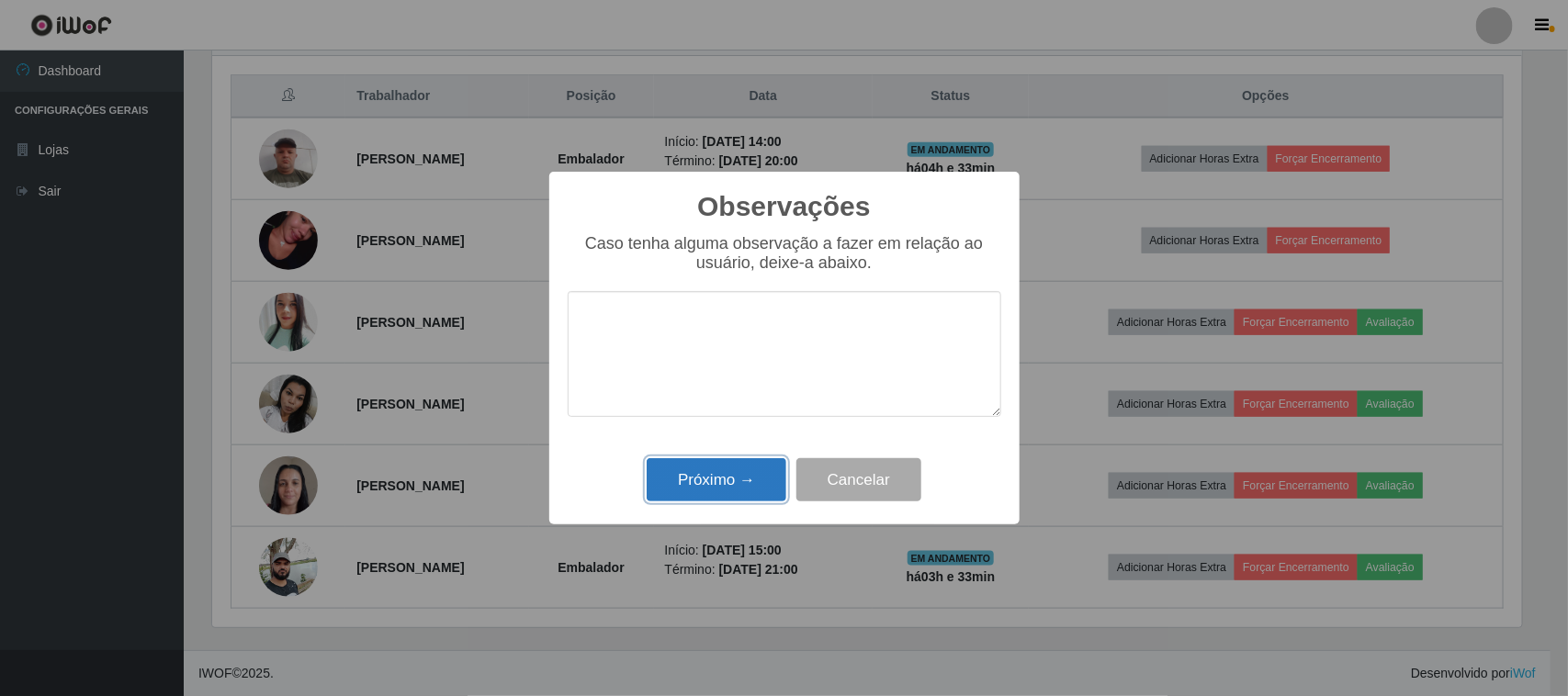
click at [750, 478] on button "Próximo →" at bounding box center [716, 480] width 140 height 43
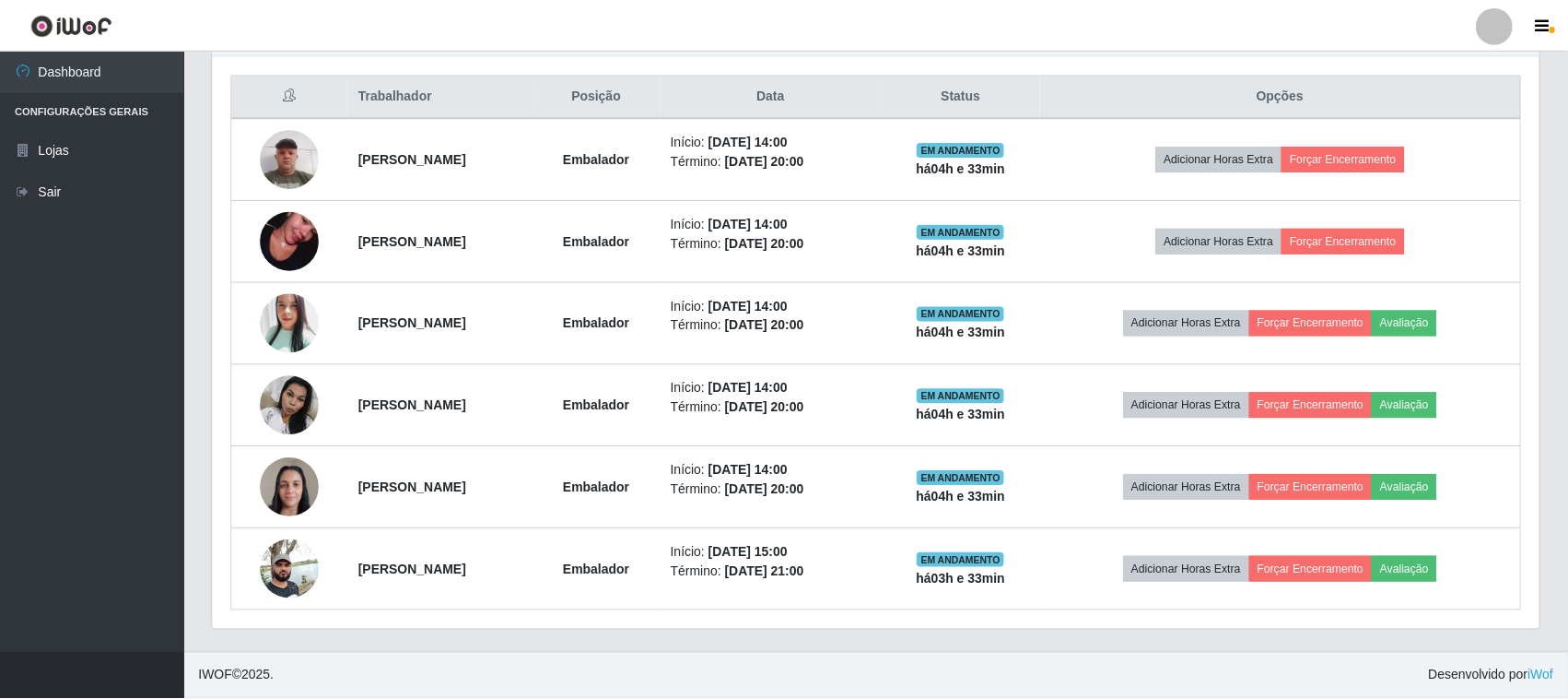
scroll to position [383, 1326]
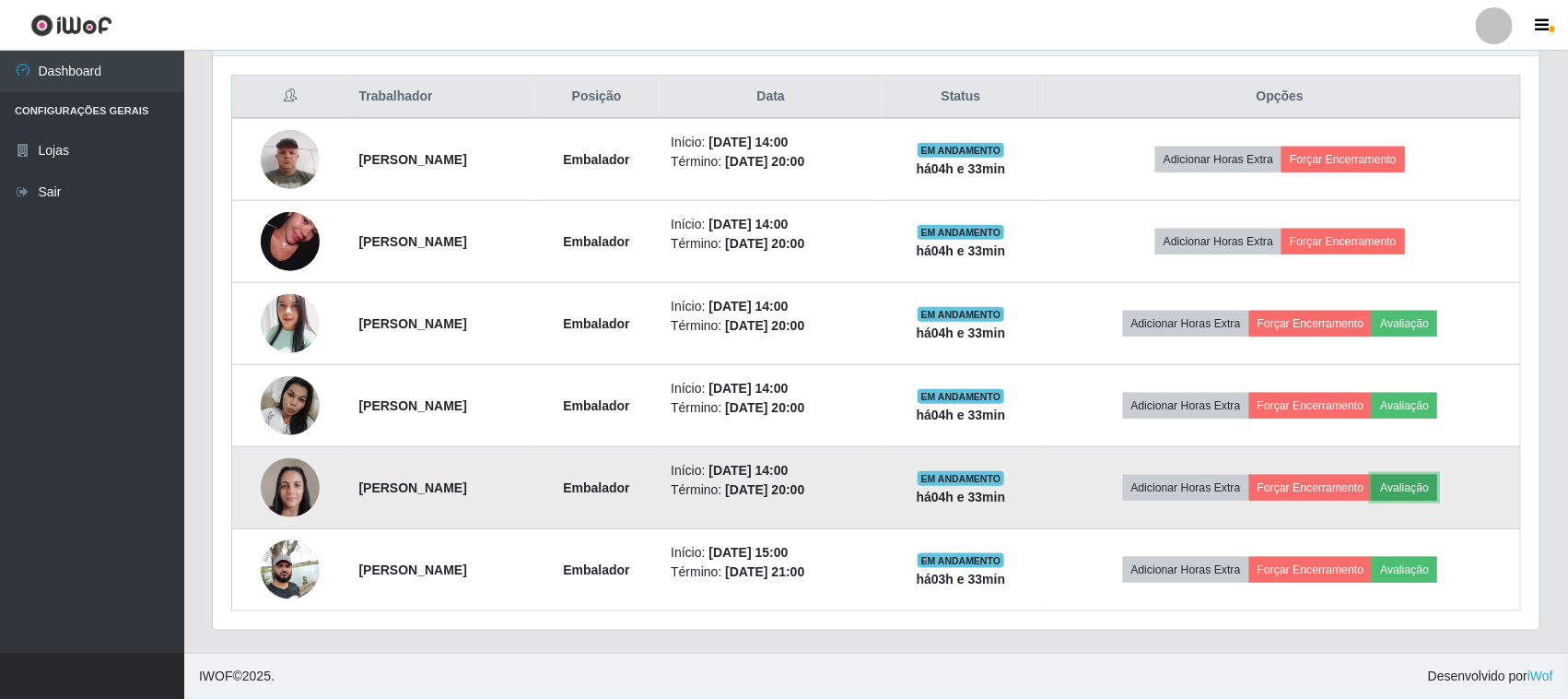
click at [1437, 485] on button "Avaliação" at bounding box center [1404, 488] width 66 height 26
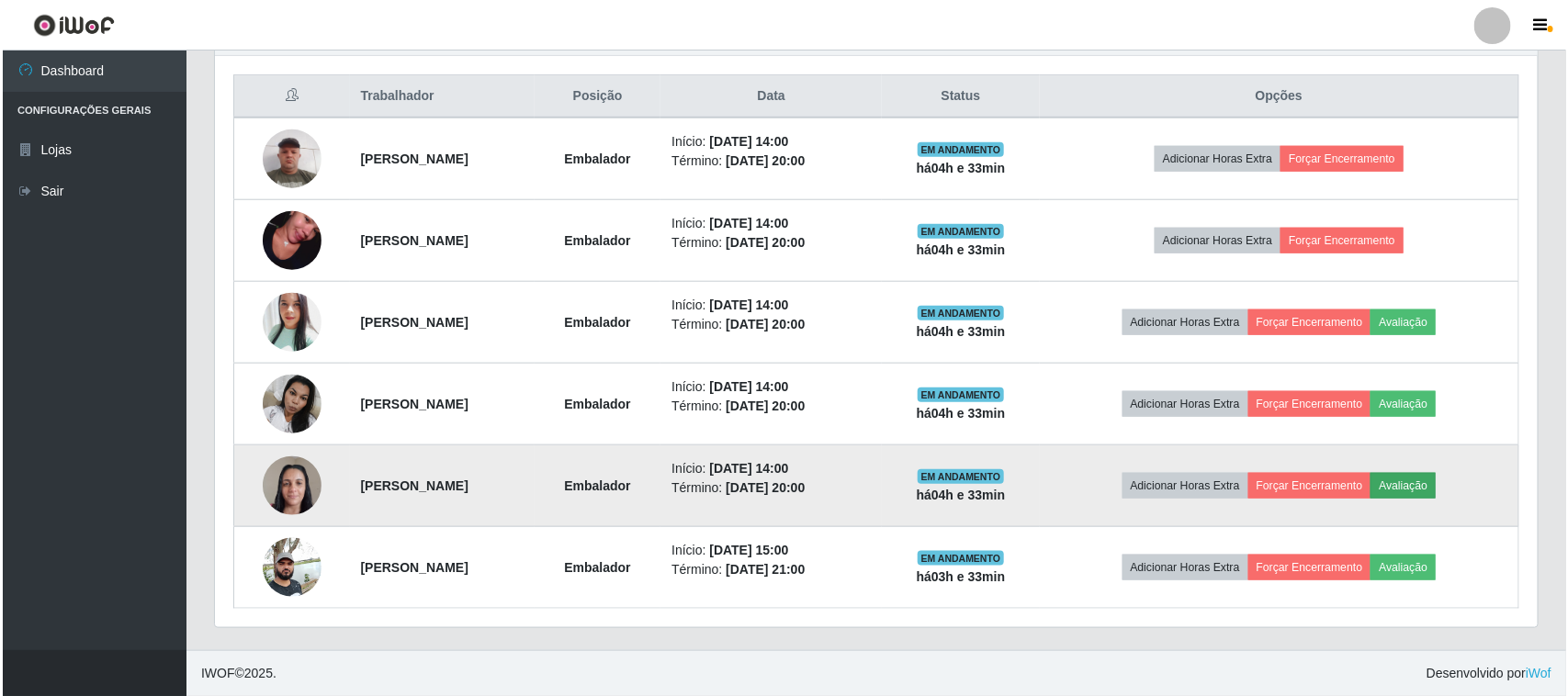
scroll to position [382, 1309]
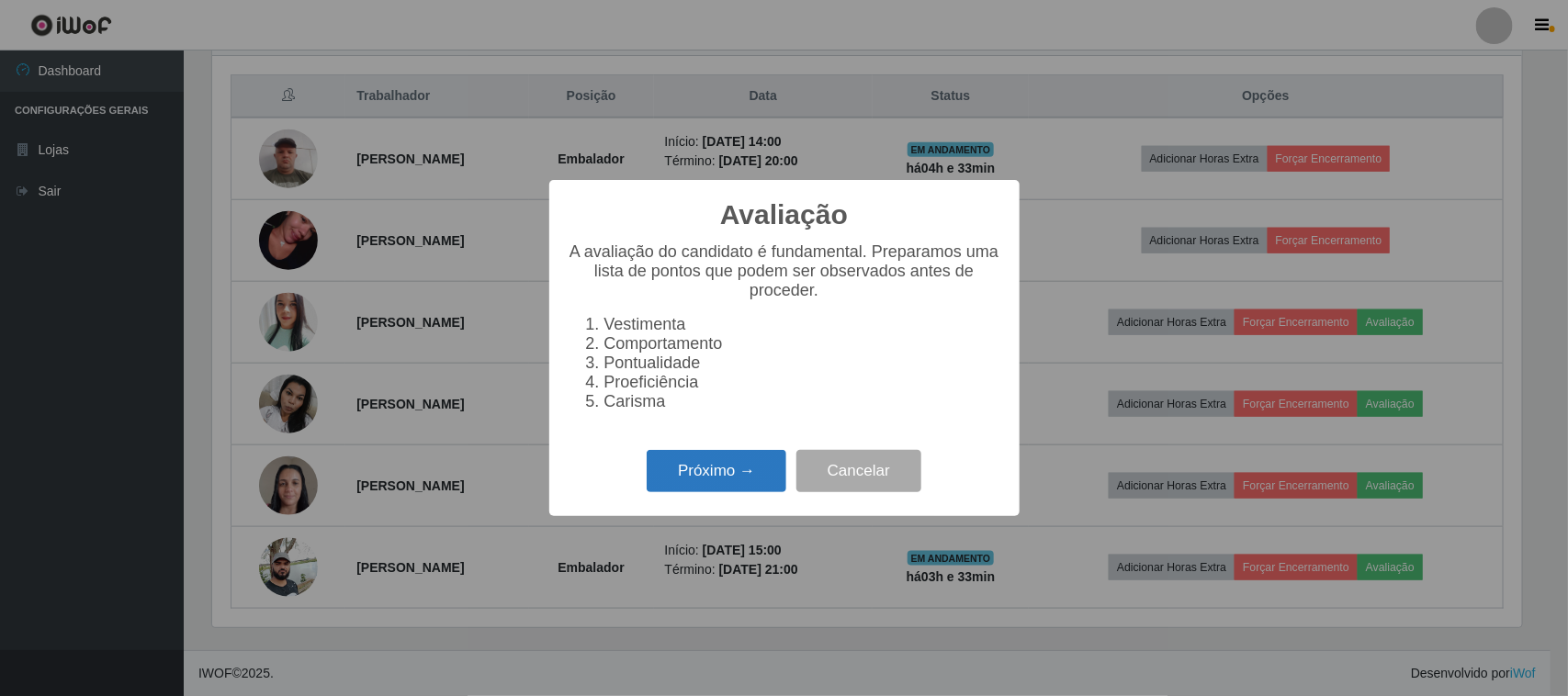
click at [728, 465] on button "Próximo →" at bounding box center [716, 471] width 140 height 43
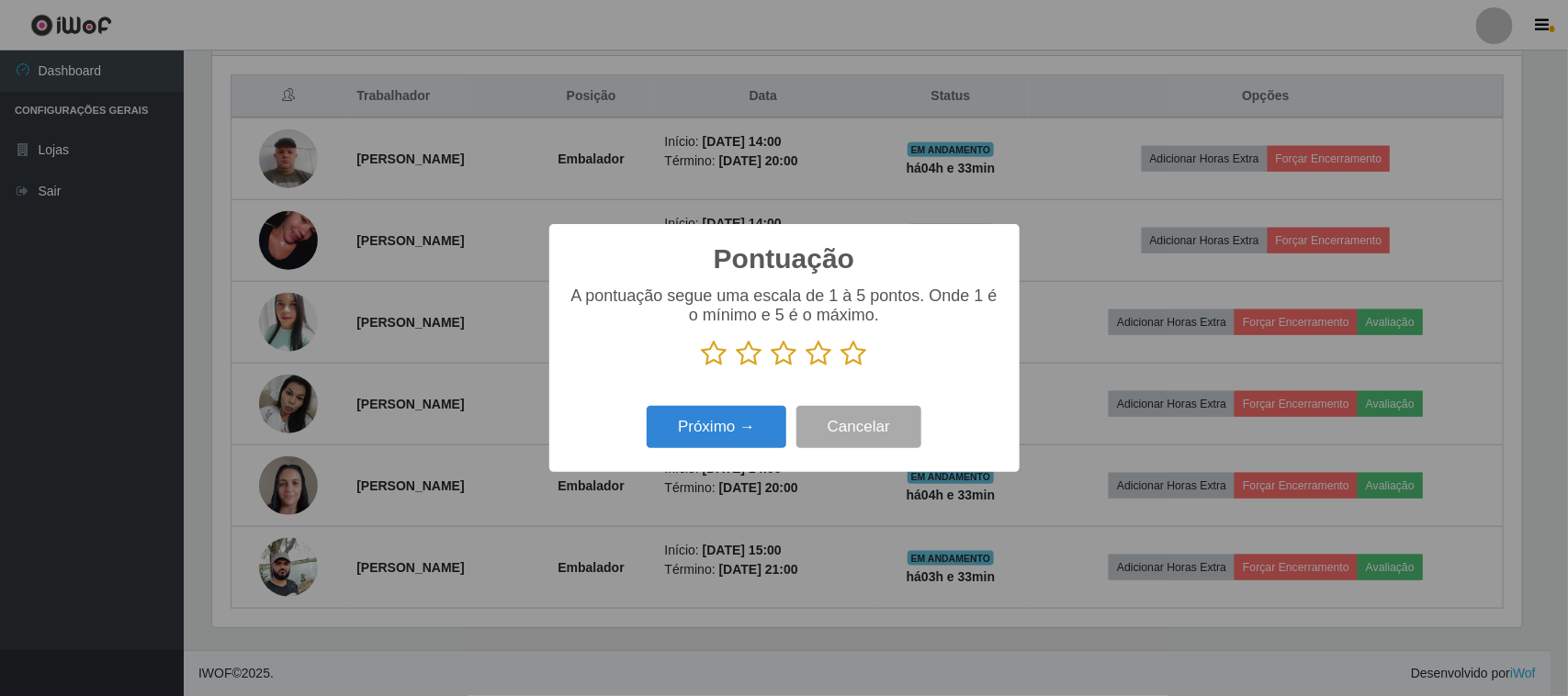
click at [851, 356] on icon at bounding box center [854, 353] width 25 height 27
click at [841, 367] on input "radio" at bounding box center [841, 367] width 0 height 0
click at [691, 422] on button "Próximo →" at bounding box center [716, 427] width 140 height 43
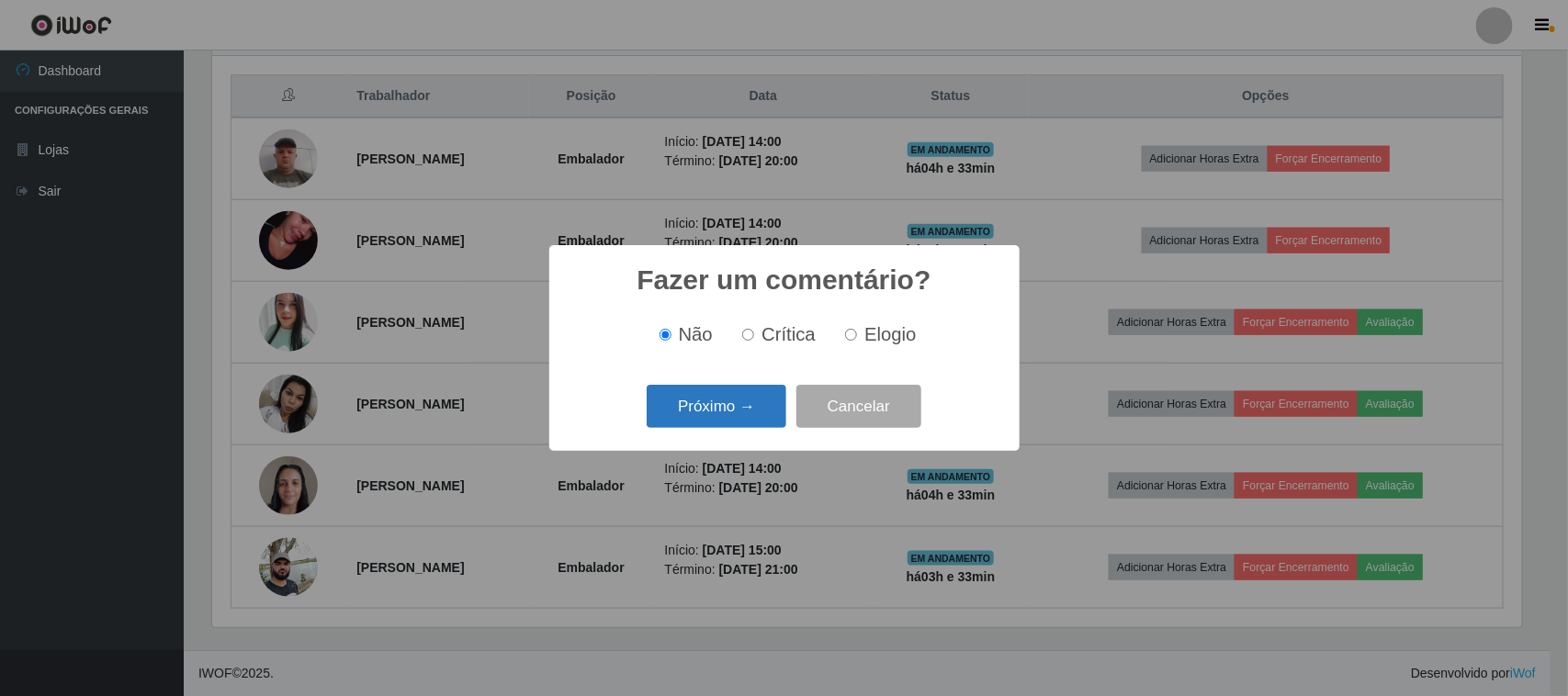
click at [731, 395] on button "Próximo →" at bounding box center [716, 406] width 140 height 43
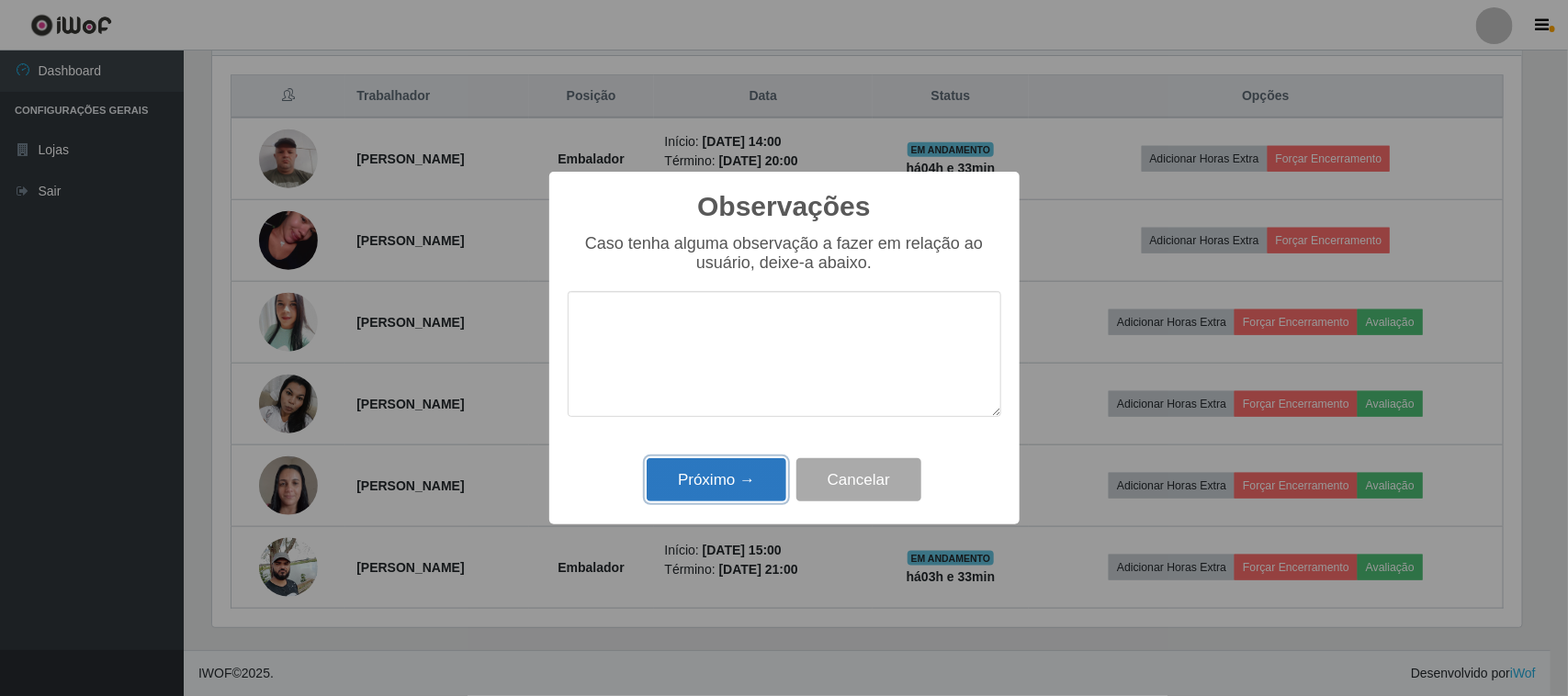
click at [724, 474] on button "Próximo →" at bounding box center [716, 480] width 140 height 43
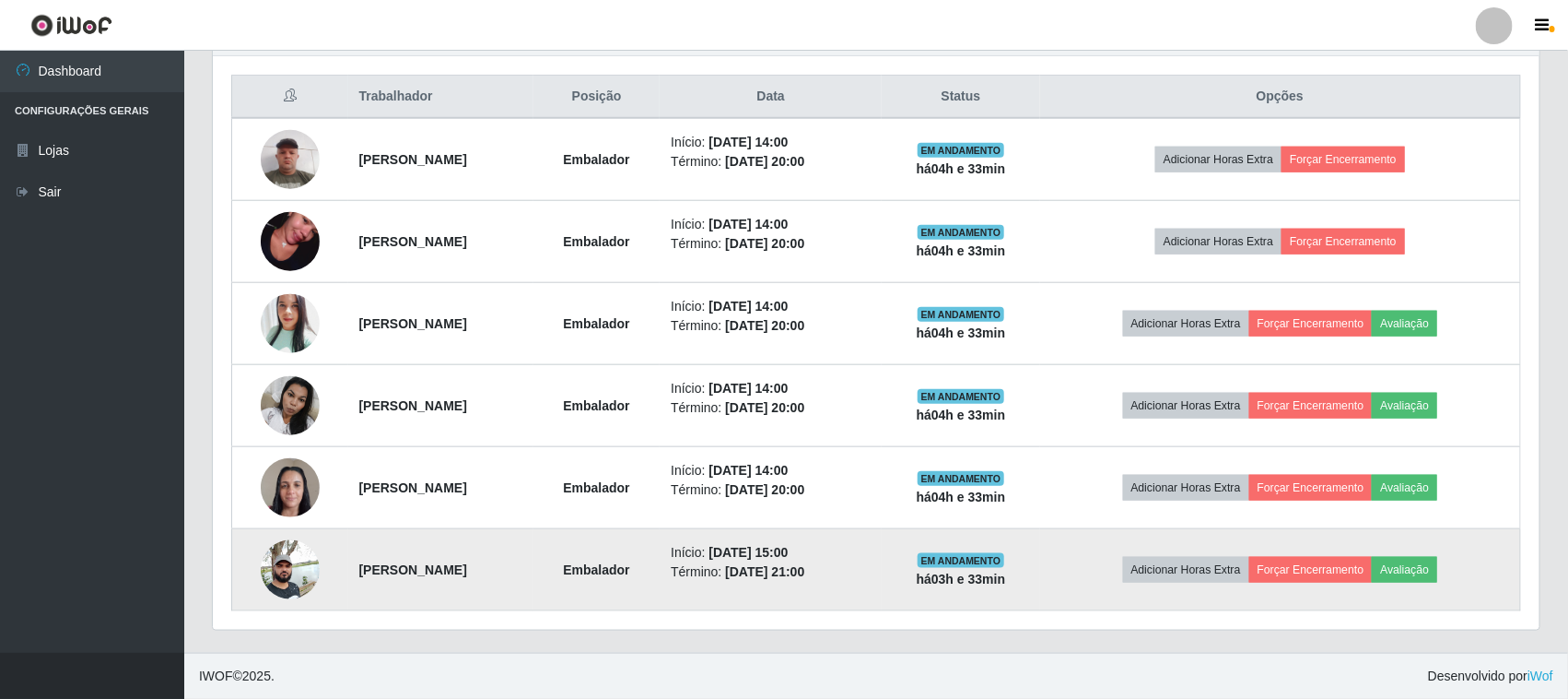
click at [1426, 554] on td "Adicionar Horas Extra Forçar Encerramento Avaliação" at bounding box center [1280, 569] width 480 height 82
click at [1417, 568] on button "Avaliação" at bounding box center [1404, 569] width 66 height 26
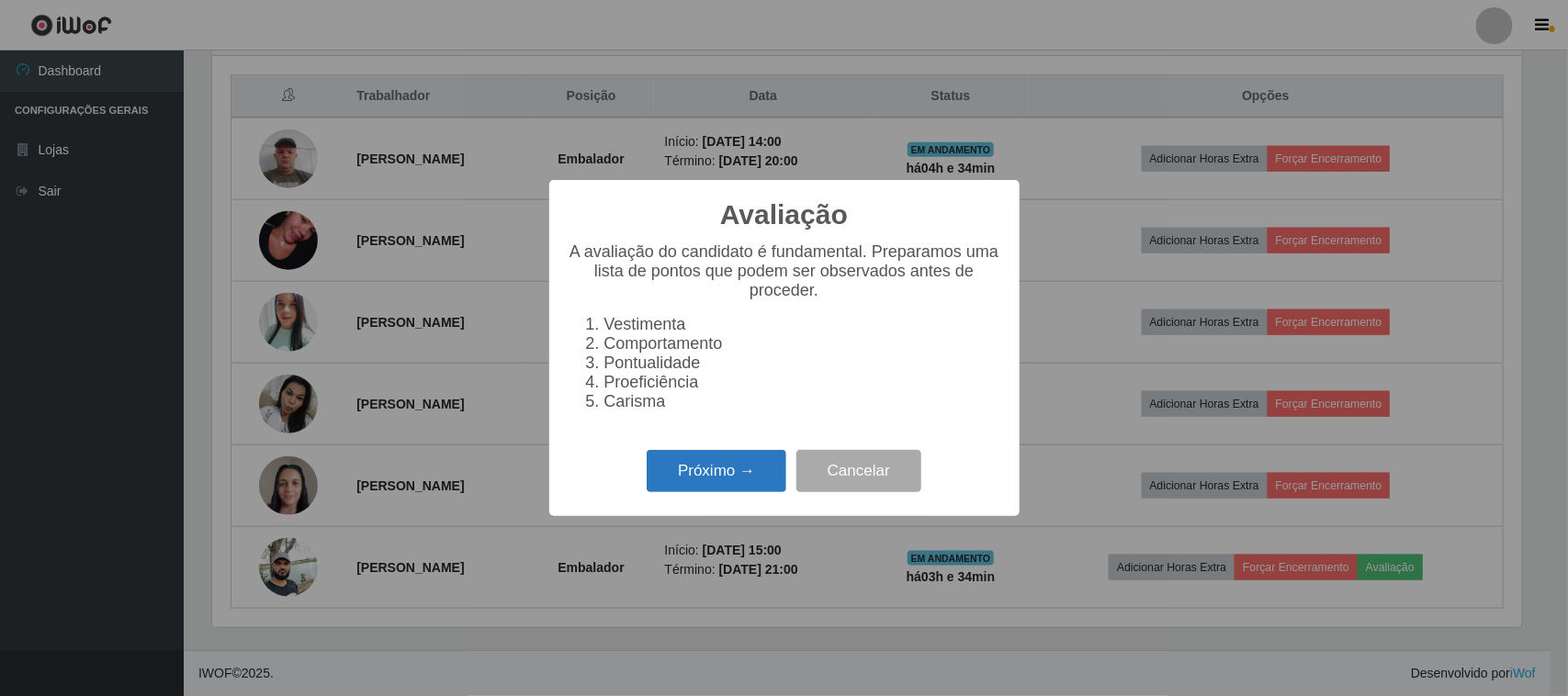
click at [709, 464] on button "Próximo →" at bounding box center [716, 471] width 140 height 43
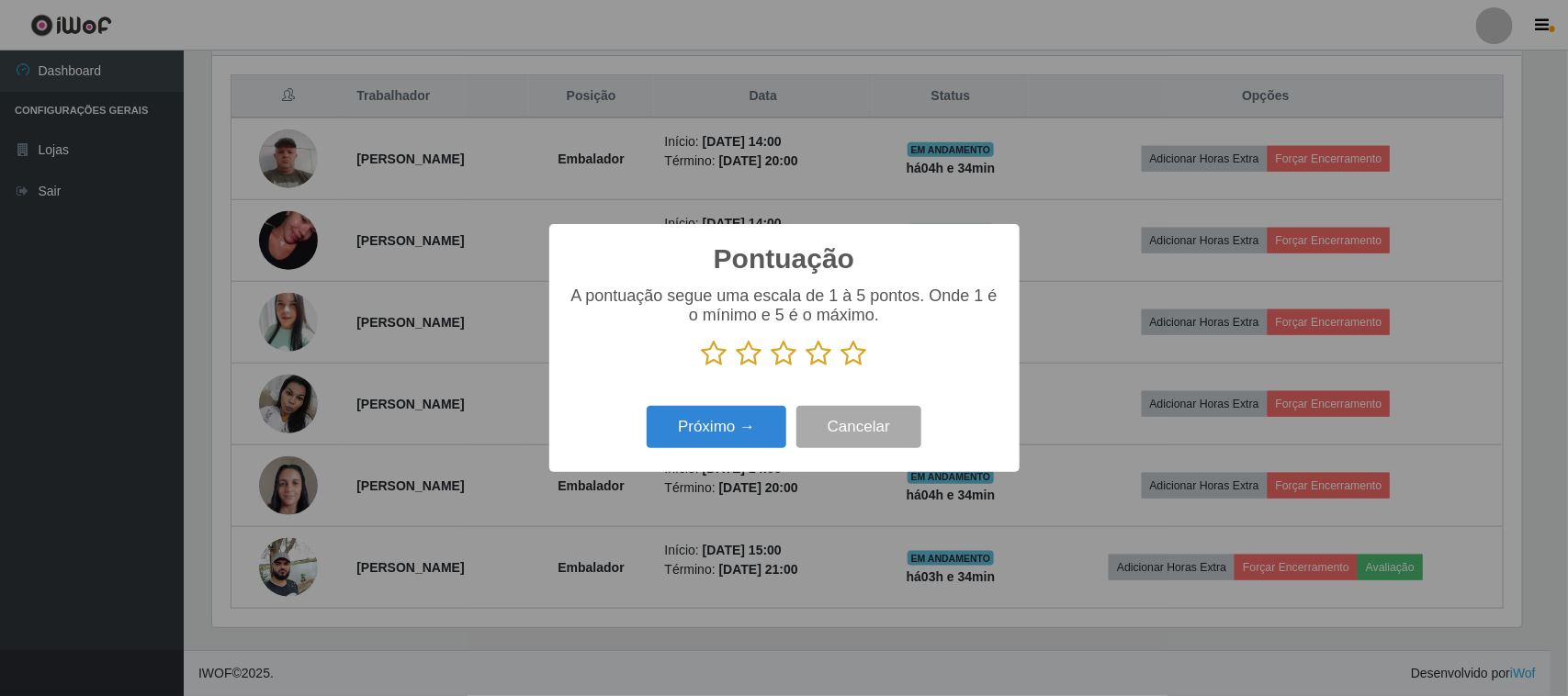
click at [866, 356] on p at bounding box center [784, 353] width 434 height 27
click at [856, 350] on icon at bounding box center [854, 353] width 25 height 27
click at [841, 367] on input "radio" at bounding box center [841, 367] width 0 height 0
click at [759, 419] on button "Próximo →" at bounding box center [716, 427] width 140 height 43
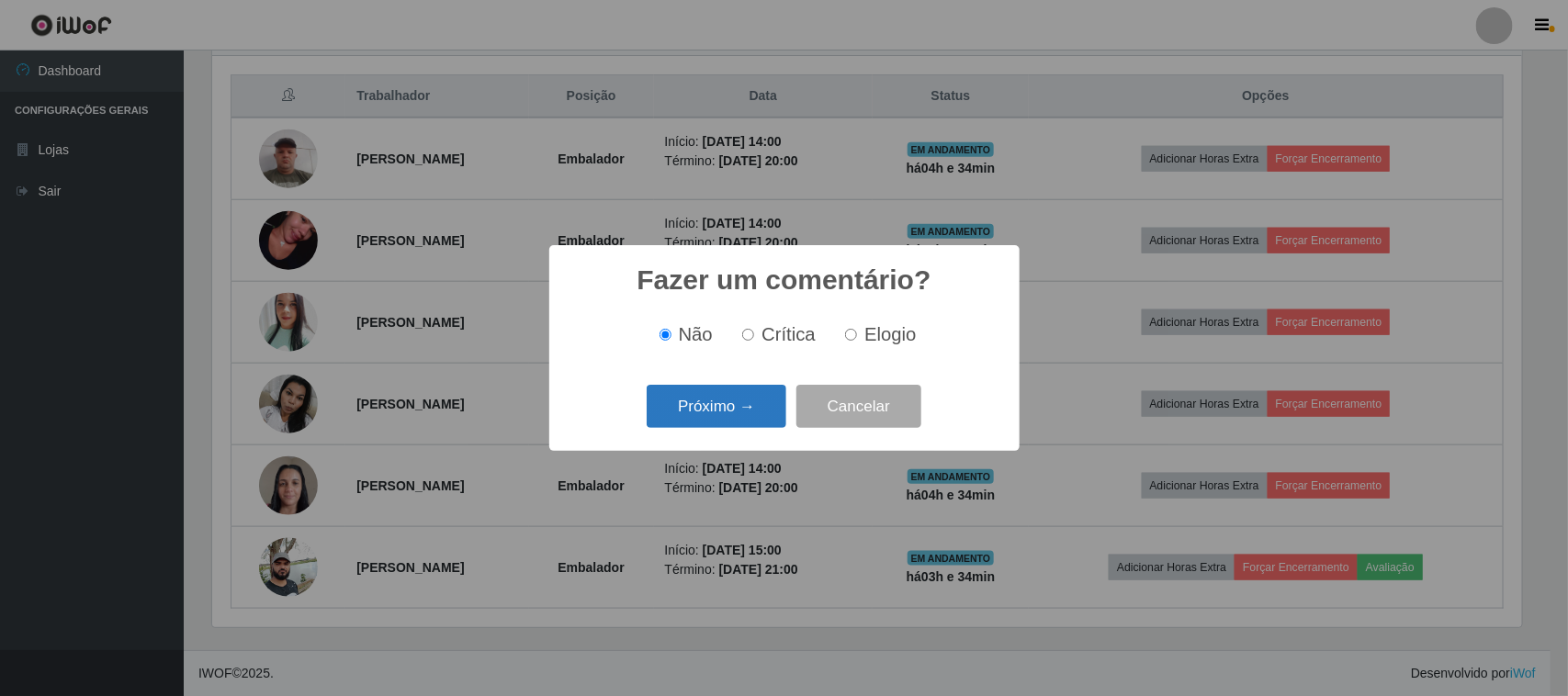
click at [759, 415] on button "Próximo →" at bounding box center [716, 406] width 140 height 43
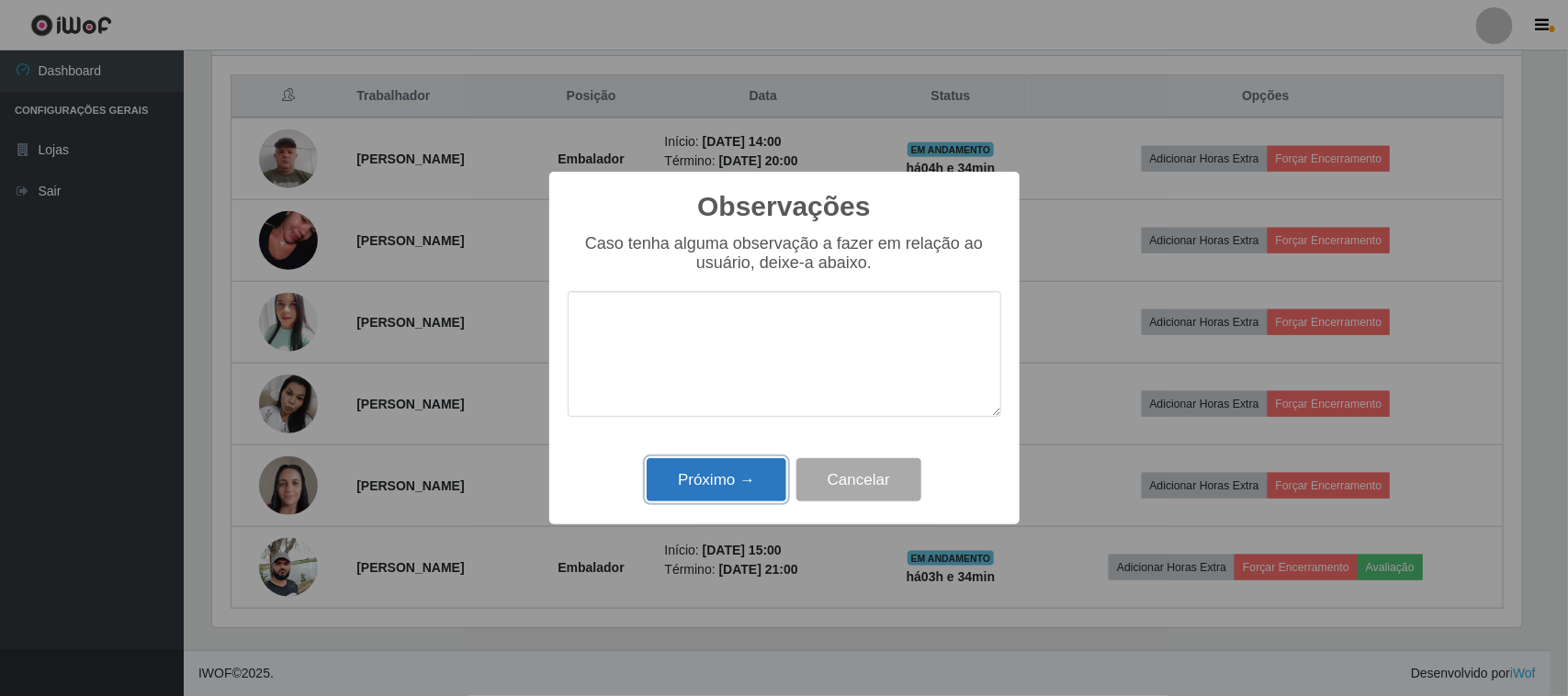
click at [739, 465] on button "Próximo →" at bounding box center [716, 480] width 140 height 43
